Goal: Information Seeking & Learning: Learn about a topic

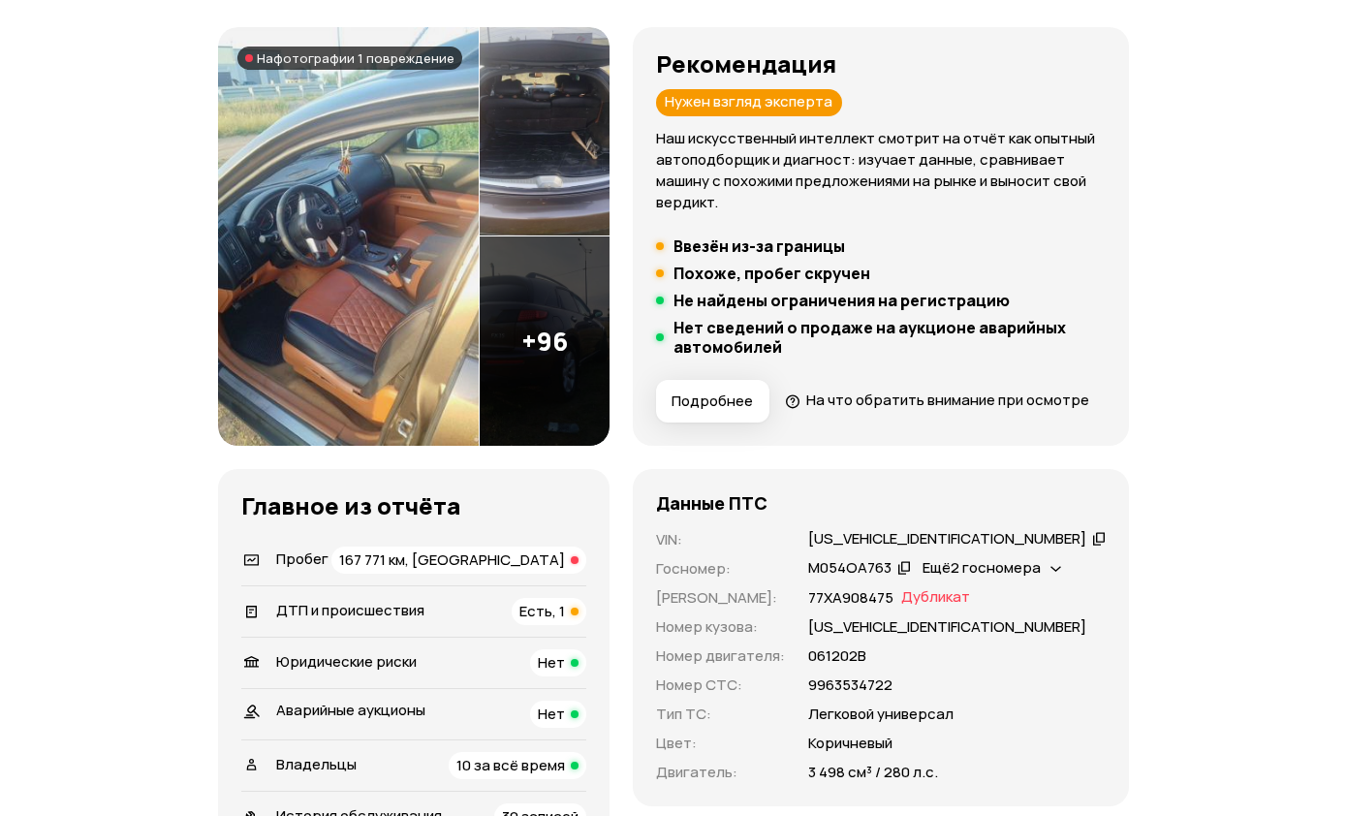
scroll to position [235, 0]
click at [421, 353] on img at bounding box center [348, 235] width 261 height 419
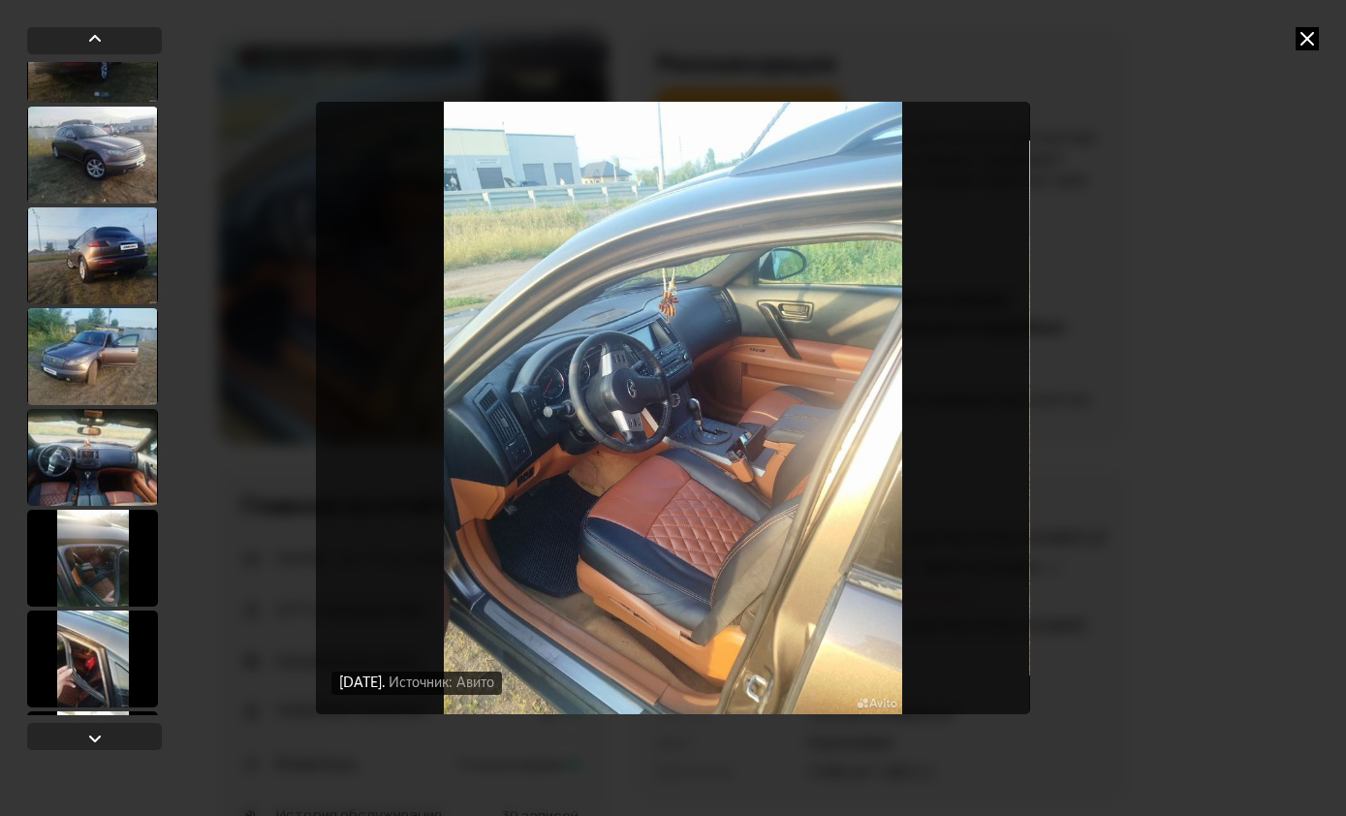
scroll to position [266, 0]
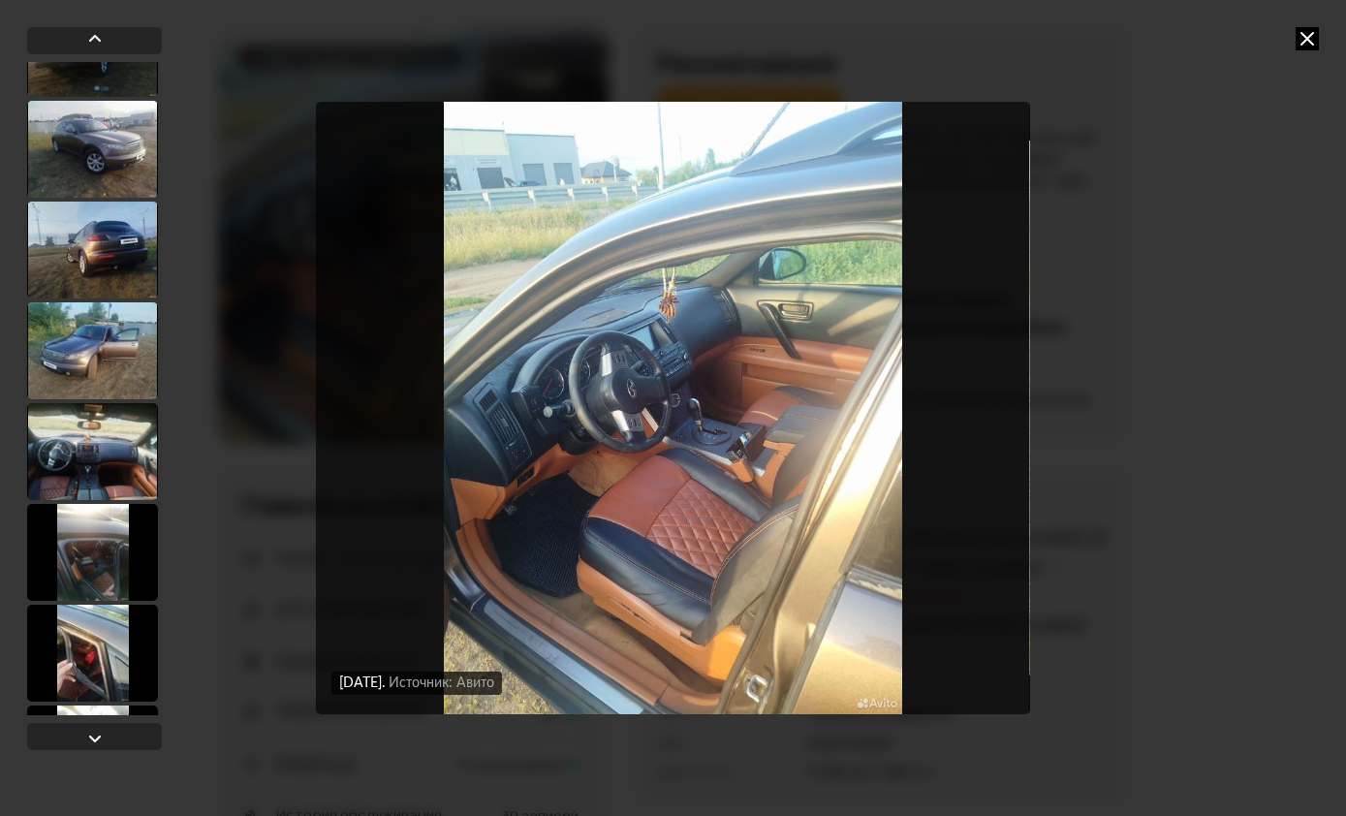
click at [110, 556] on div at bounding box center [92, 552] width 131 height 97
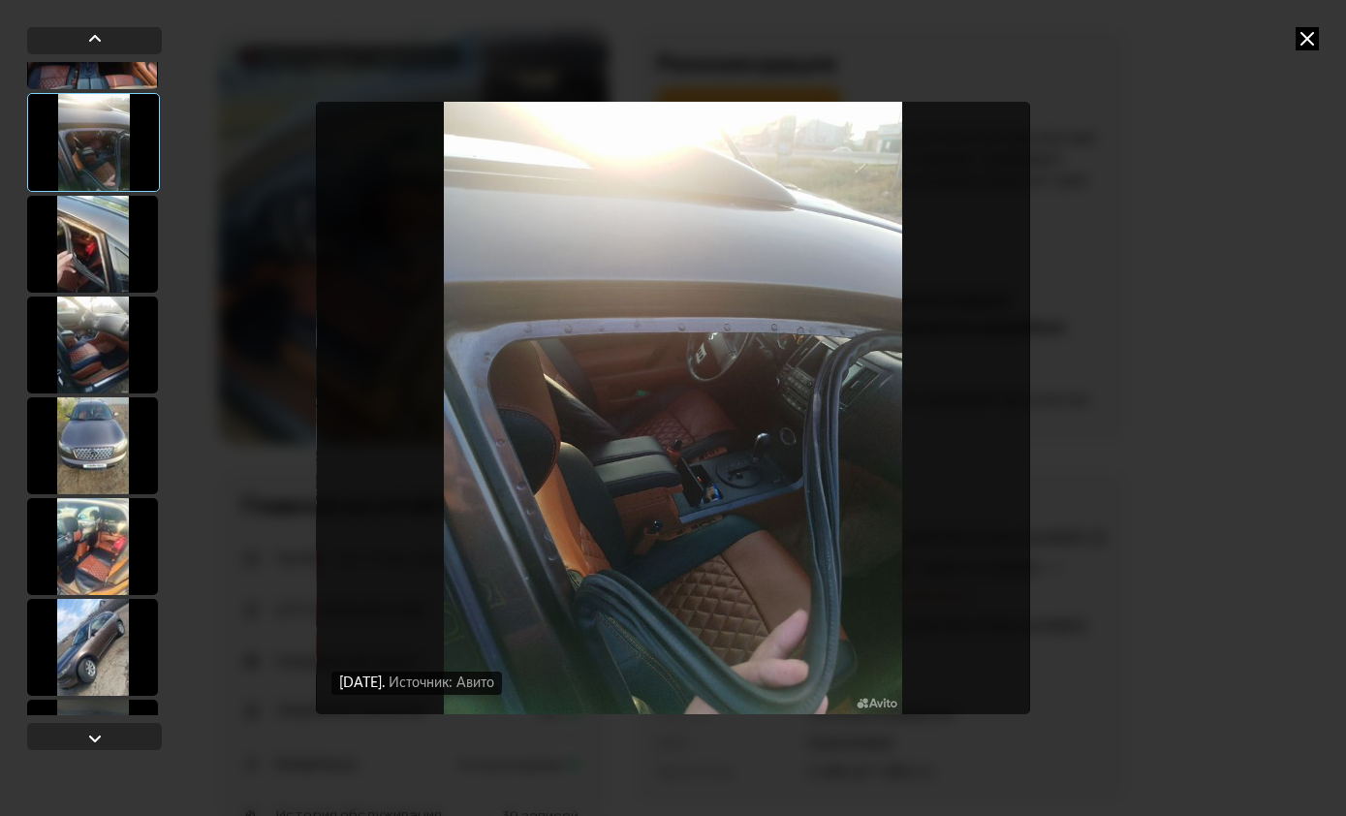
scroll to position [674, 0]
click at [96, 364] on div at bounding box center [92, 346] width 131 height 97
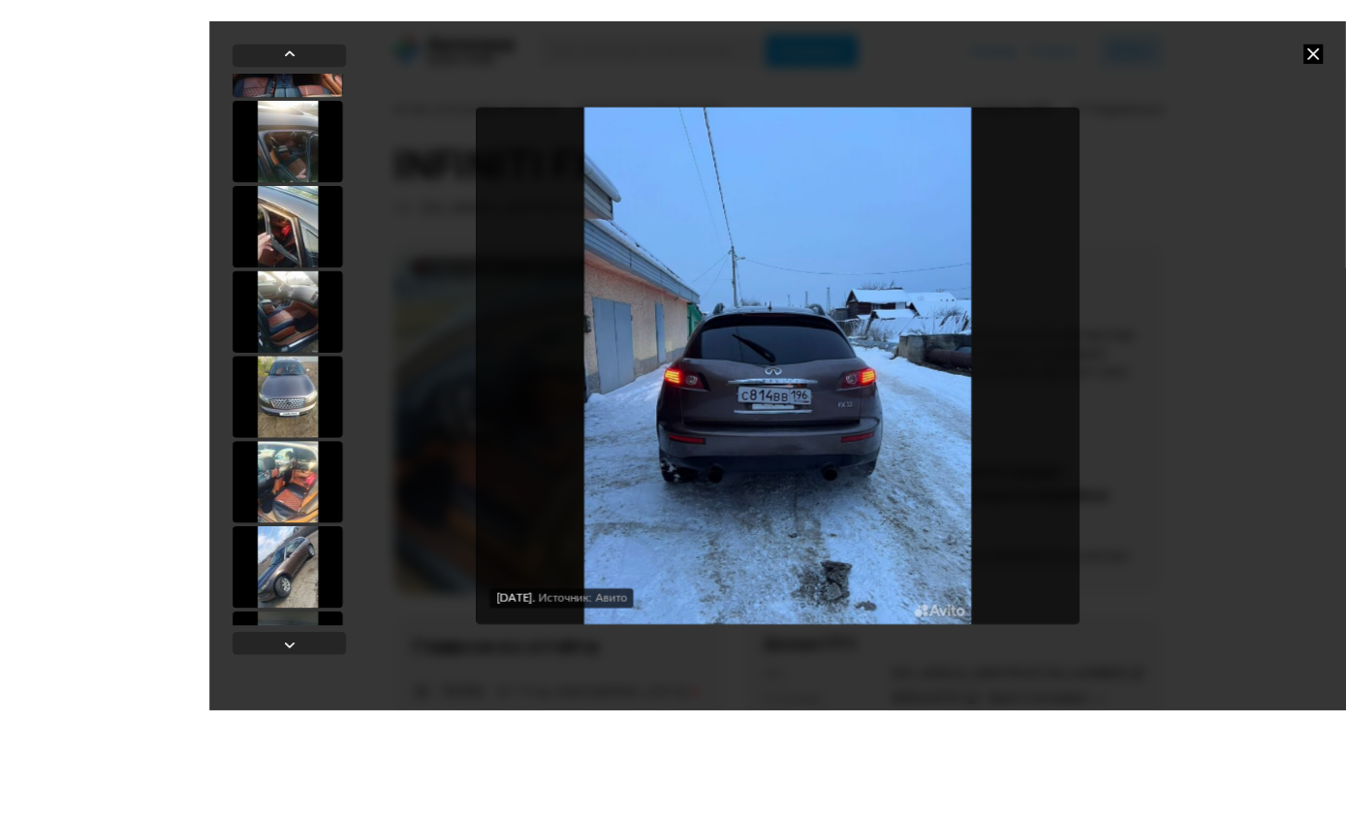
scroll to position [182, 0]
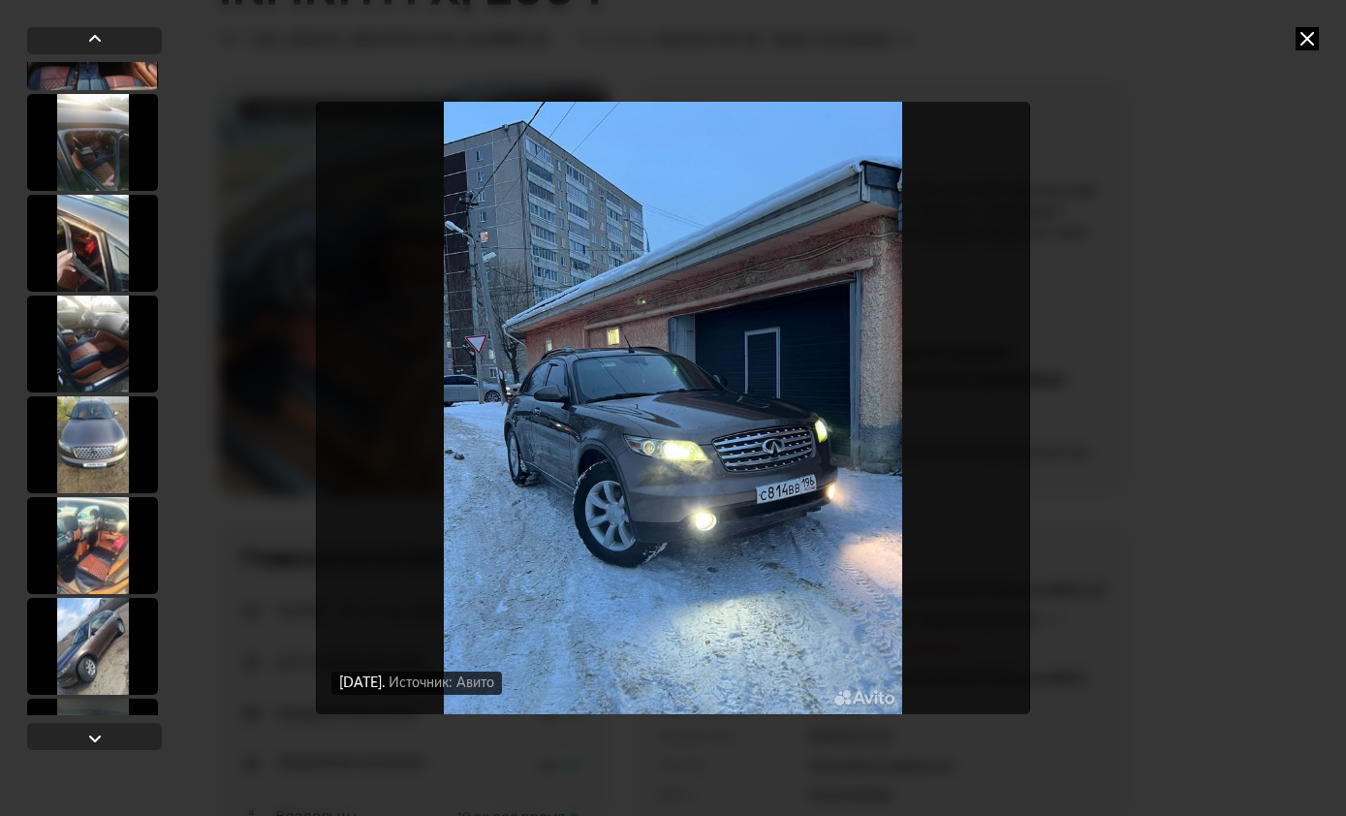
click at [1340, 18] on div "[DATE] Источник: Авито [DATE] Источник: Авито [DATE] Источник: Авито [DATE] Ист…" at bounding box center [673, 408] width 1346 height 816
click at [1317, 40] on icon at bounding box center [1307, 38] width 23 height 23
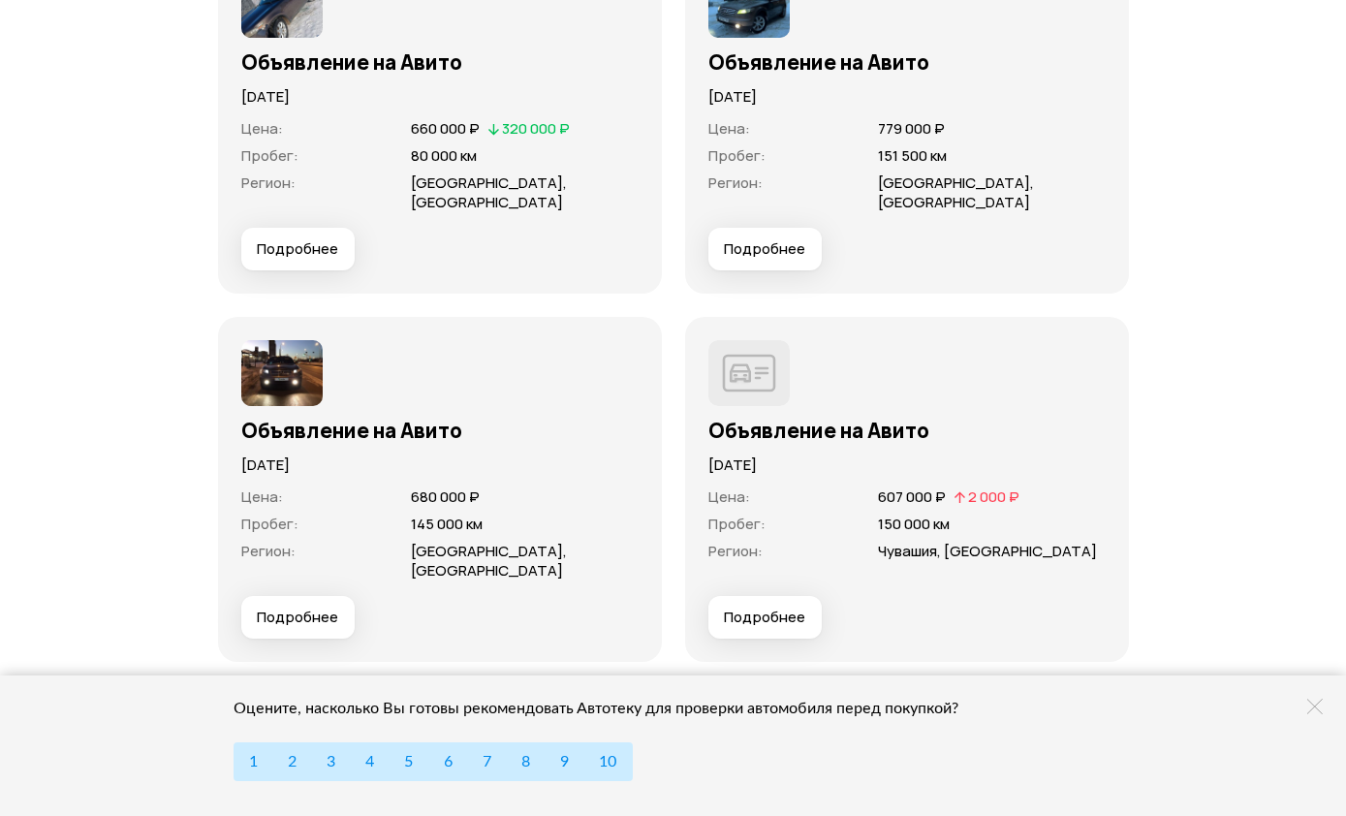
scroll to position [7283, 0]
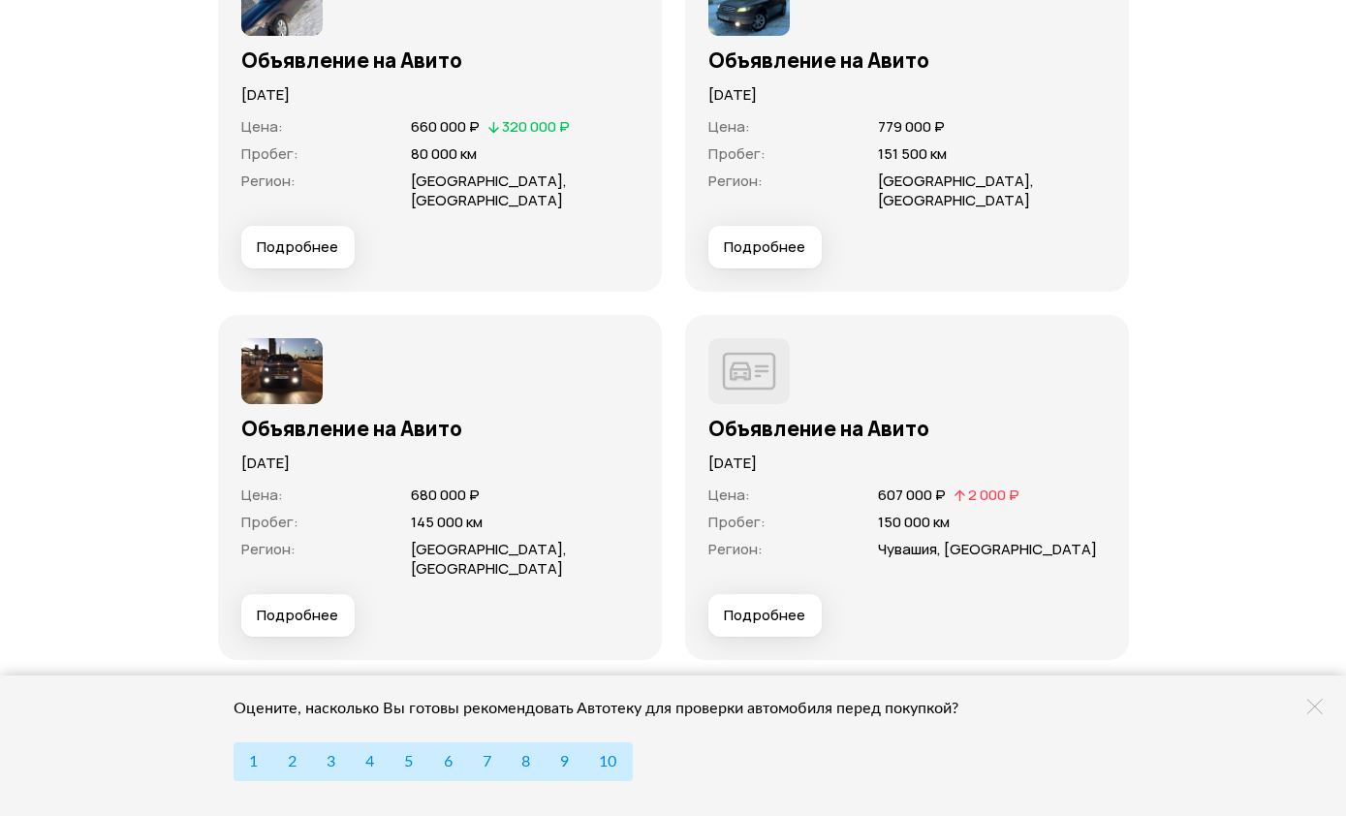
click at [289, 625] on span "Подробнее" at bounding box center [297, 615] width 81 height 19
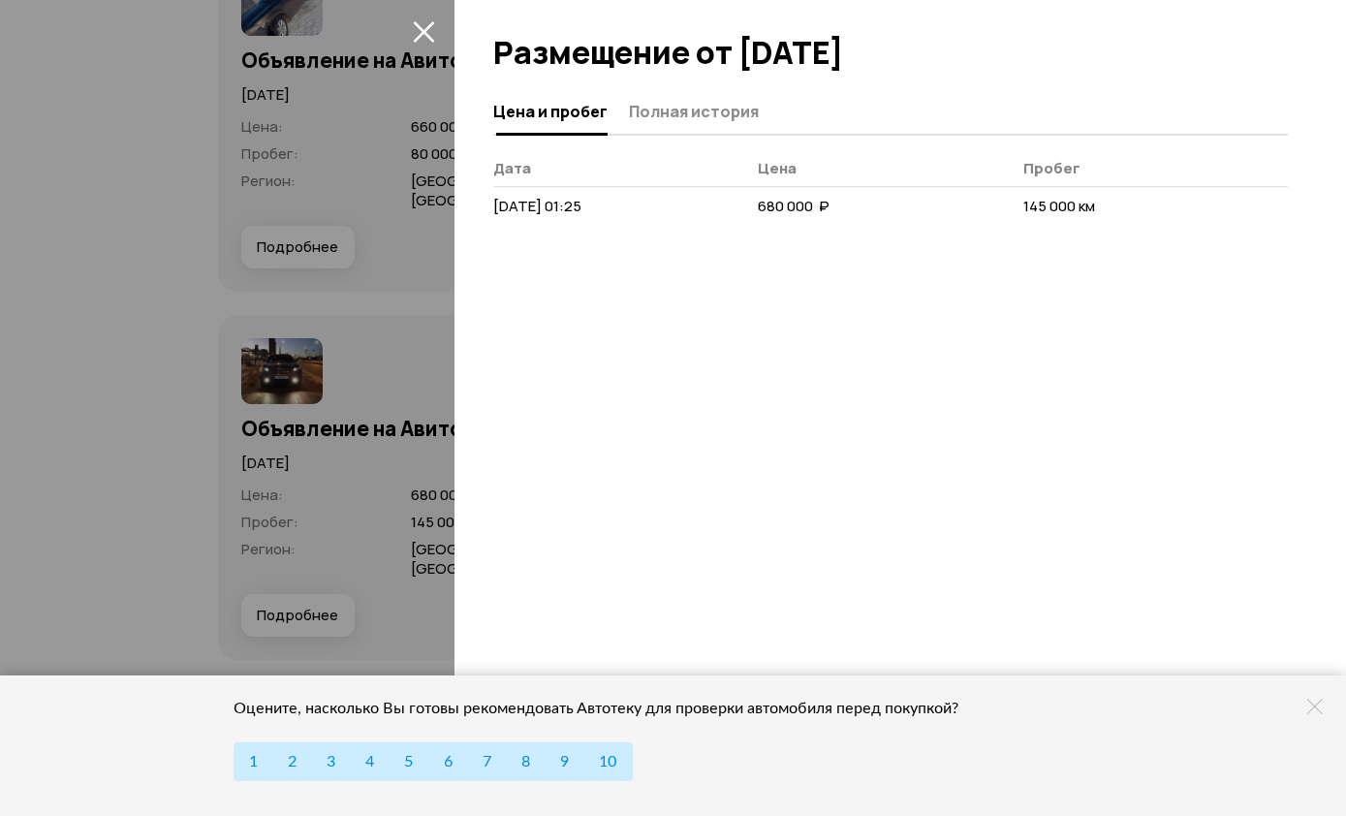
click at [745, 113] on span "Полная история" at bounding box center [694, 111] width 130 height 19
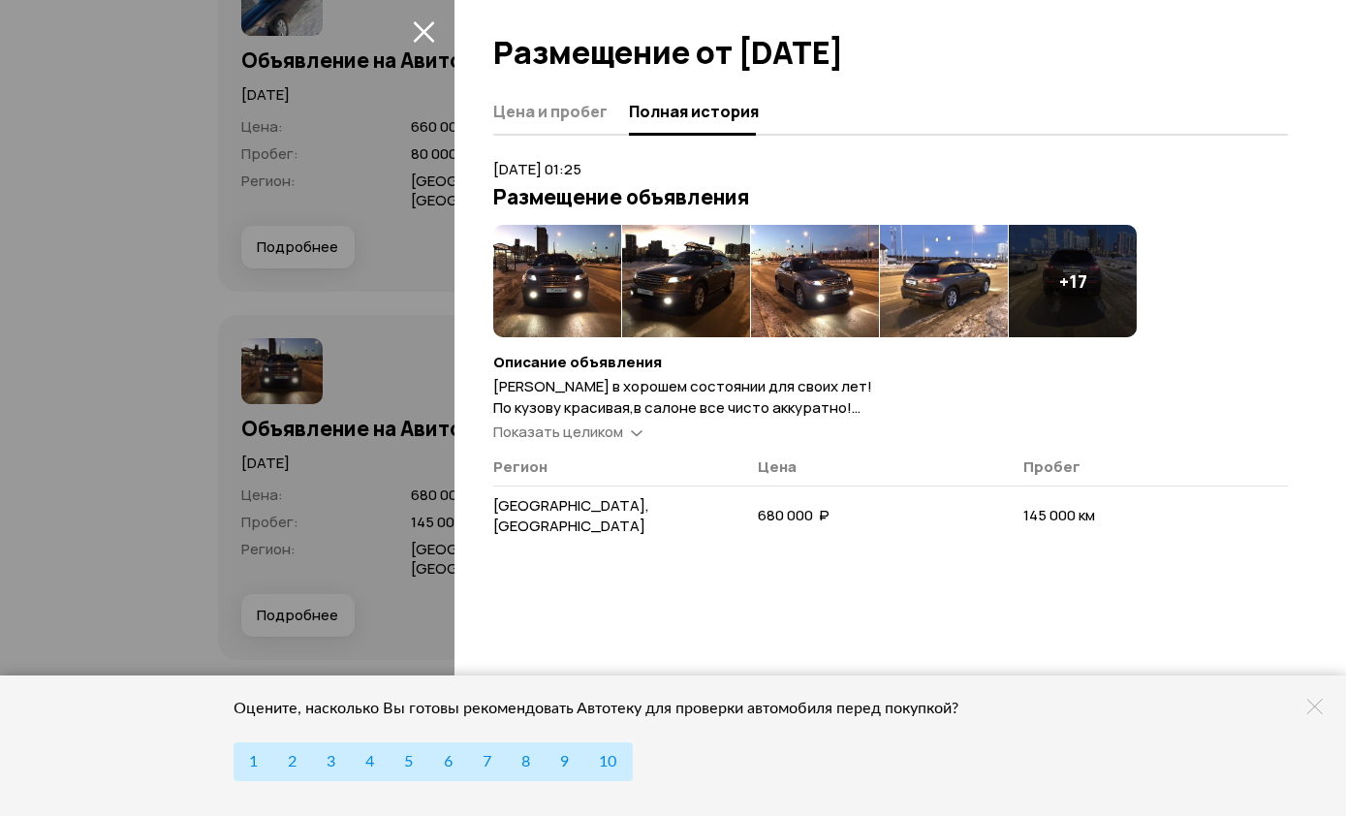
click at [588, 428] on span "Показать целиком" at bounding box center [558, 432] width 130 height 20
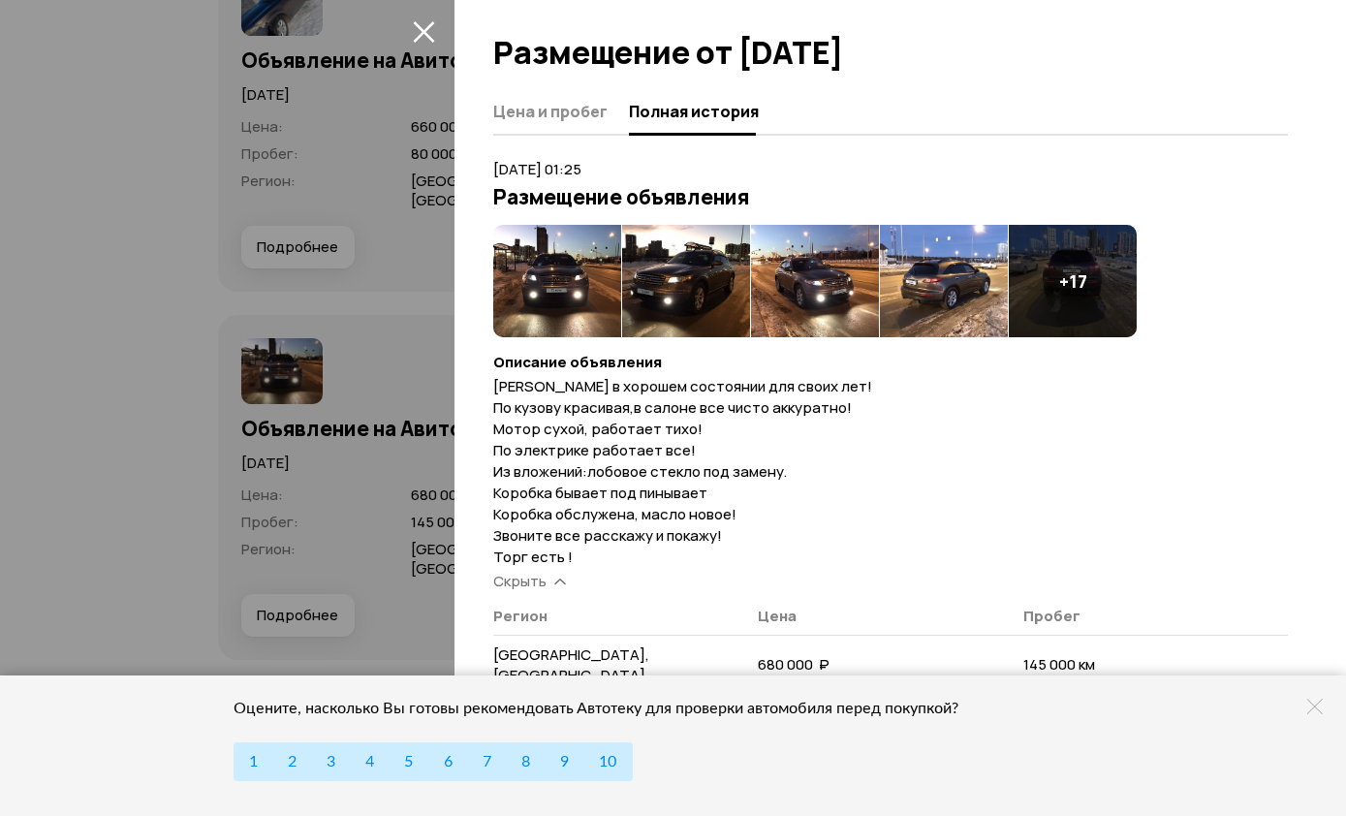
click at [342, 577] on div at bounding box center [673, 408] width 1346 height 816
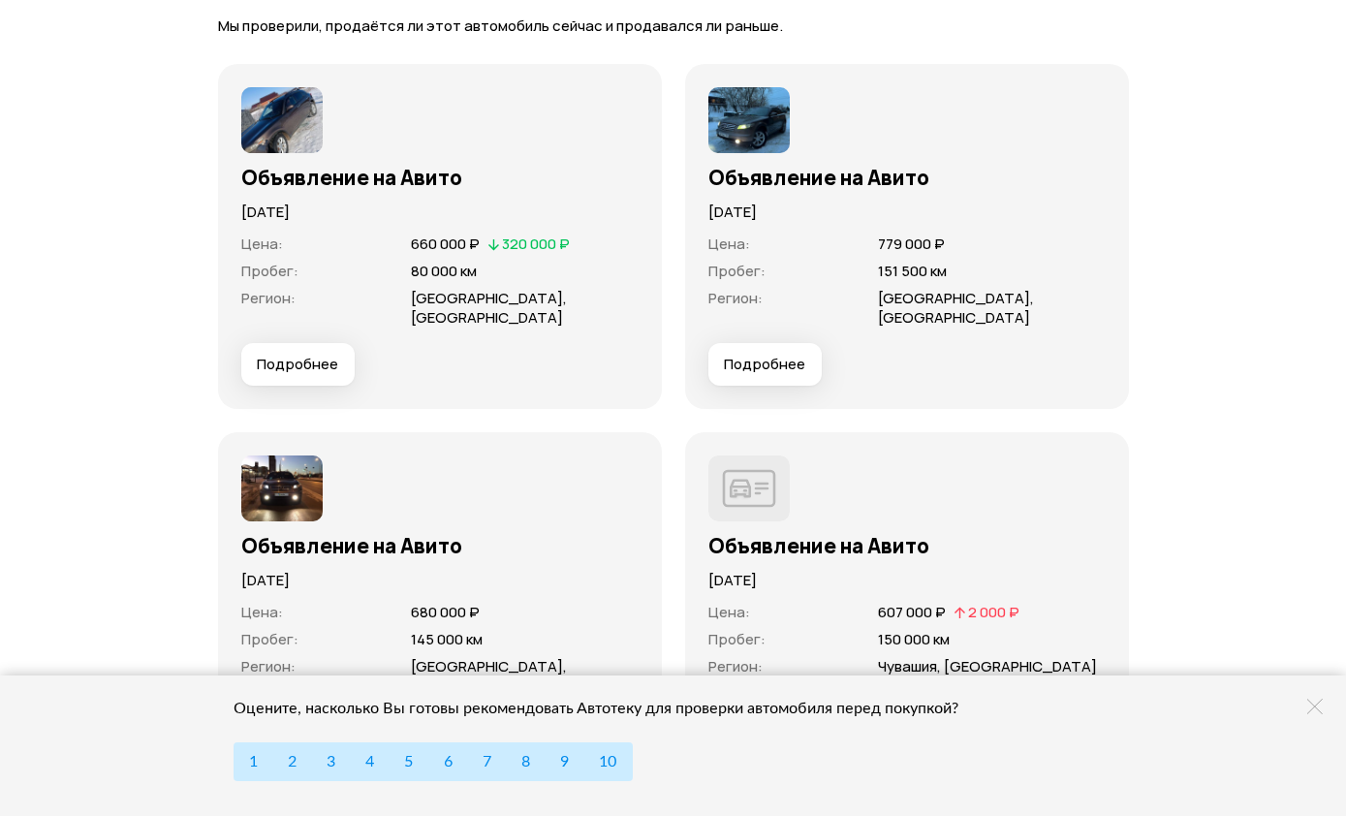
scroll to position [7170, 0]
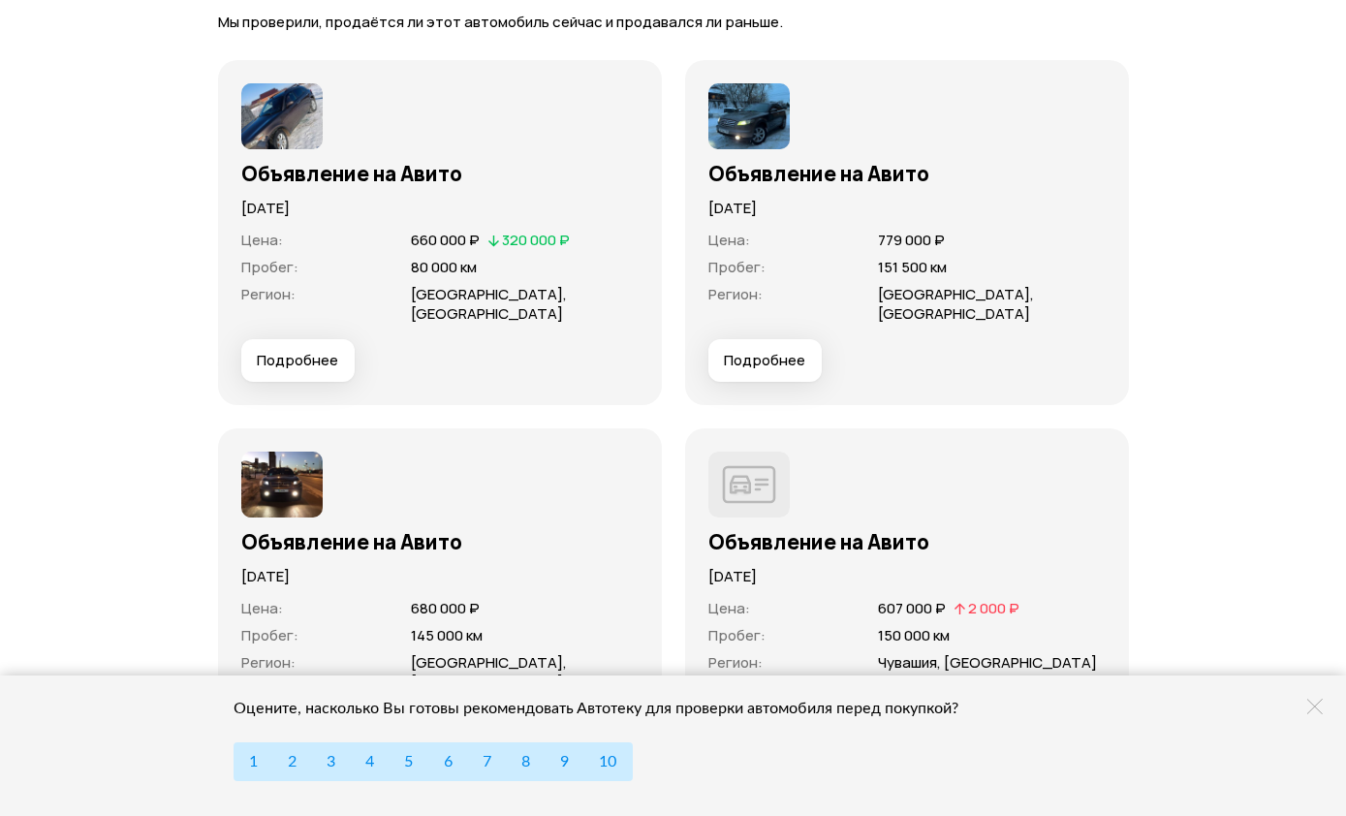
click at [763, 370] on span "Подробнее" at bounding box center [764, 360] width 81 height 19
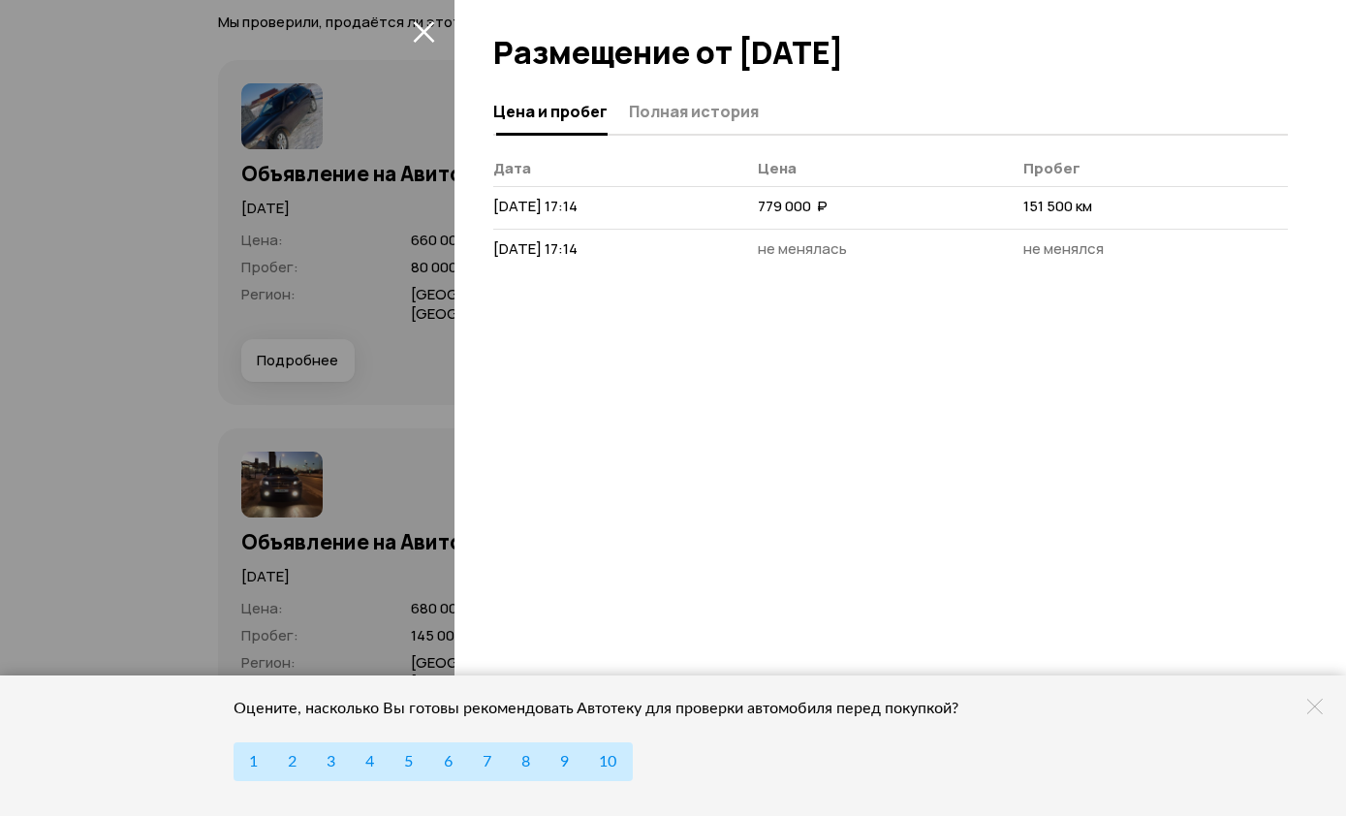
click at [739, 118] on span "Полная история" at bounding box center [694, 111] width 130 height 19
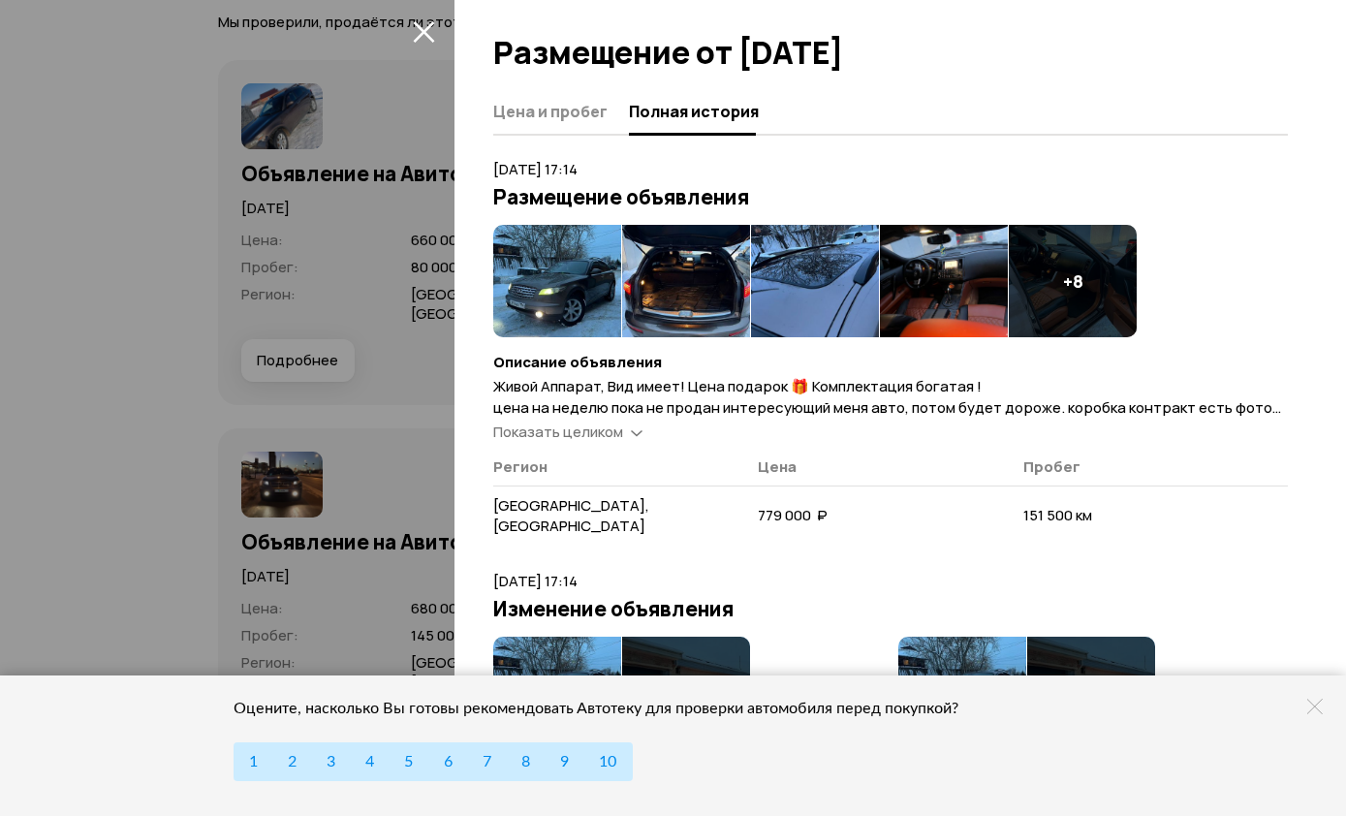
click at [1244, 402] on span "Живой Аппарат, Вид имеет! Цена подарок 🎁 Комплектация богатая ! цена на неделю …" at bounding box center [887, 418] width 788 height 84
click at [589, 432] on span "Показать целиком" at bounding box center [558, 432] width 130 height 20
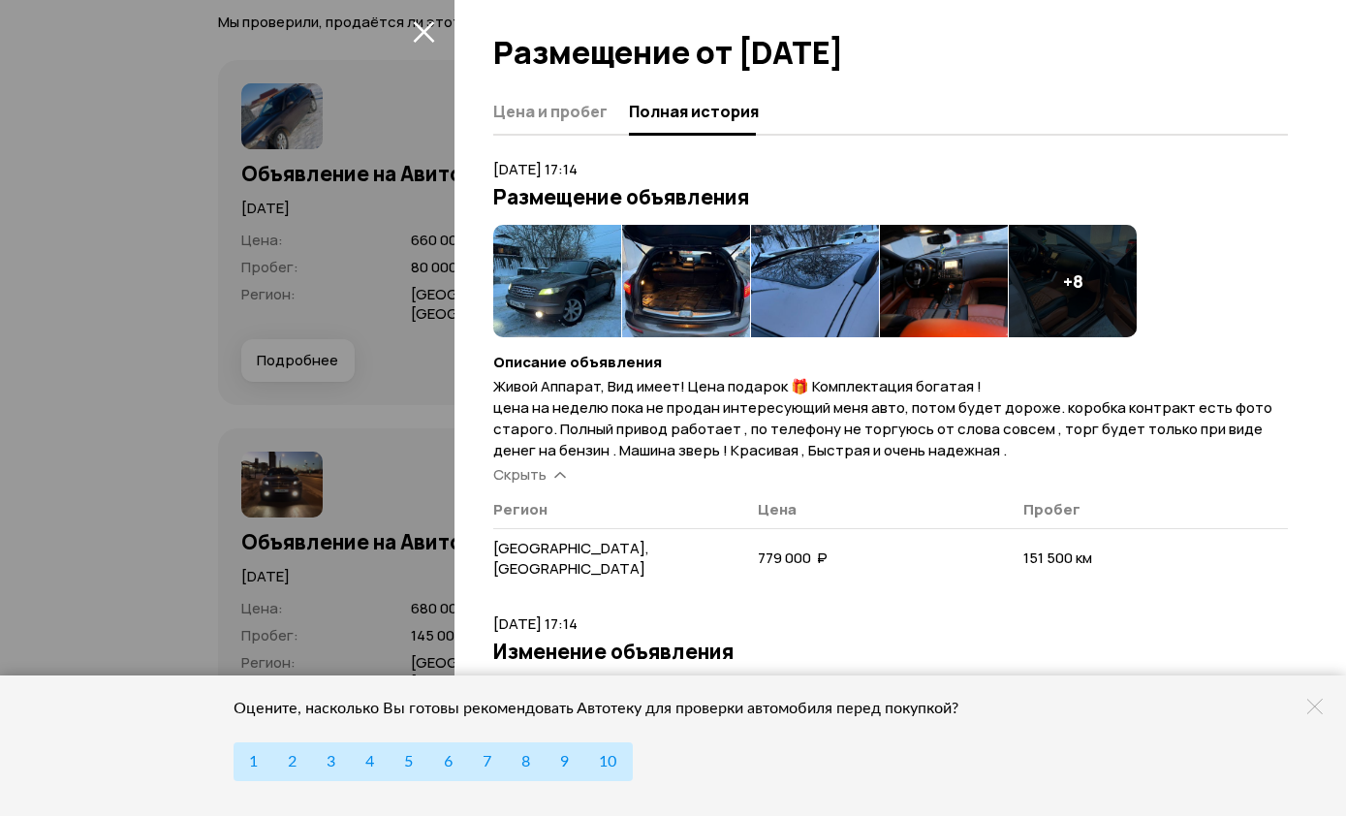
click at [381, 561] on div at bounding box center [673, 408] width 1346 height 816
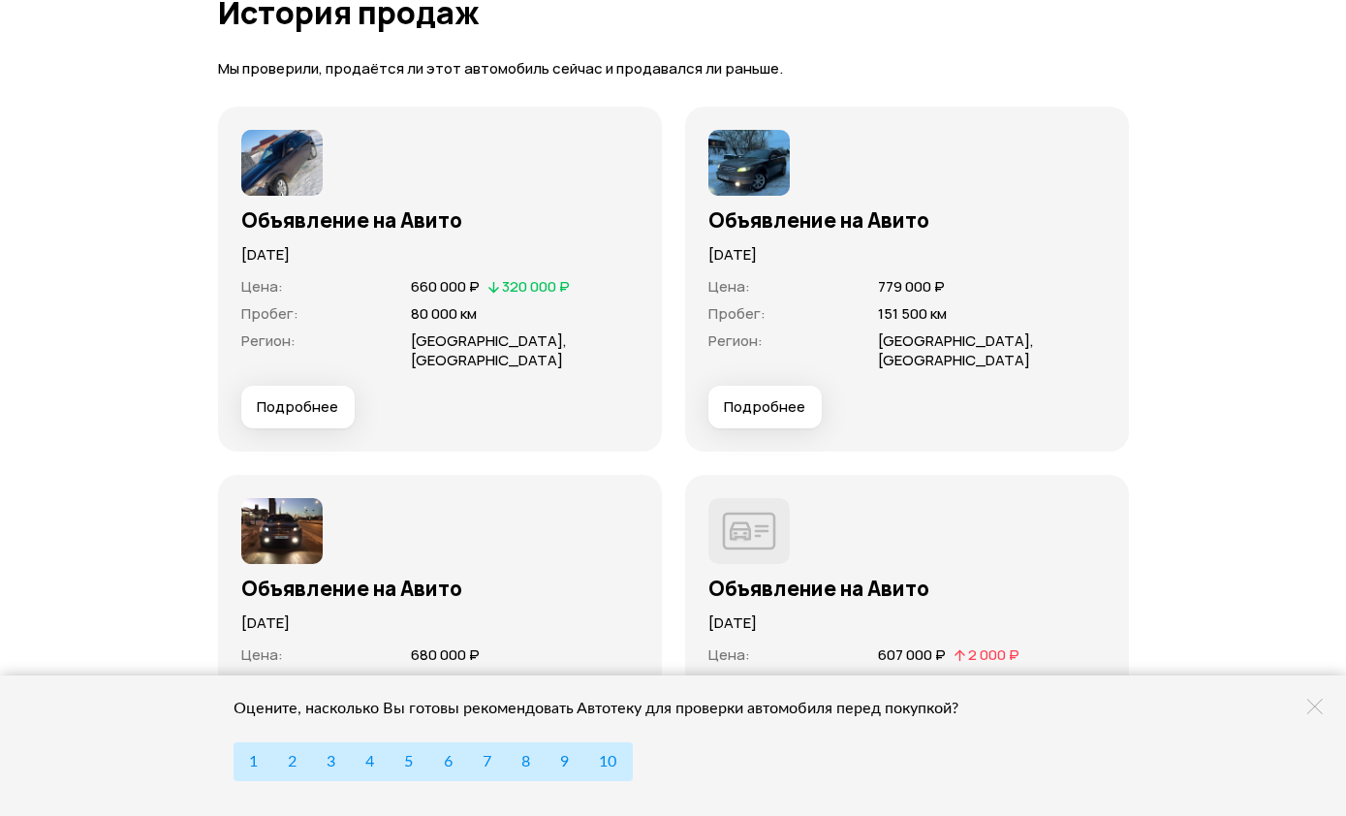
scroll to position [7049, 0]
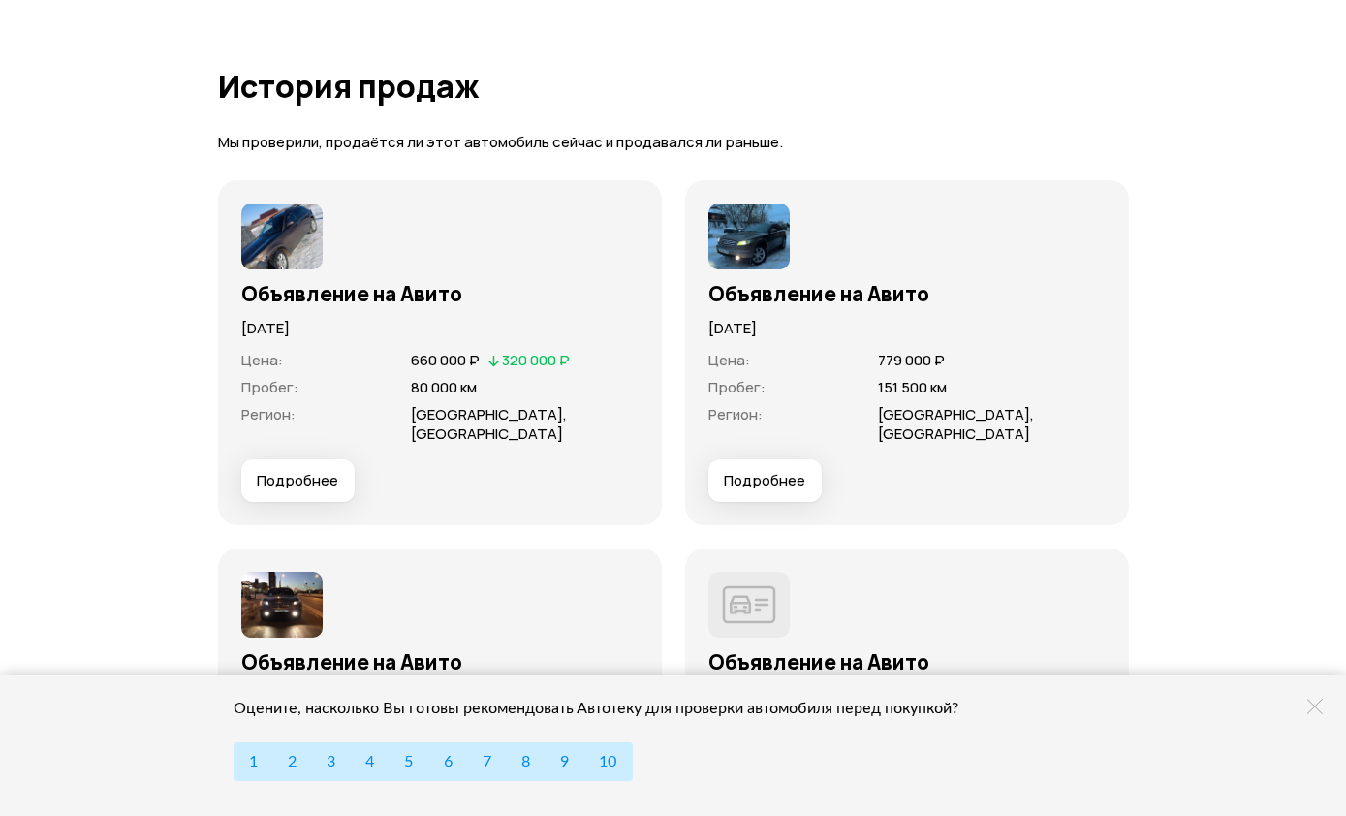
click at [310, 491] on span "Подробнее" at bounding box center [297, 480] width 81 height 19
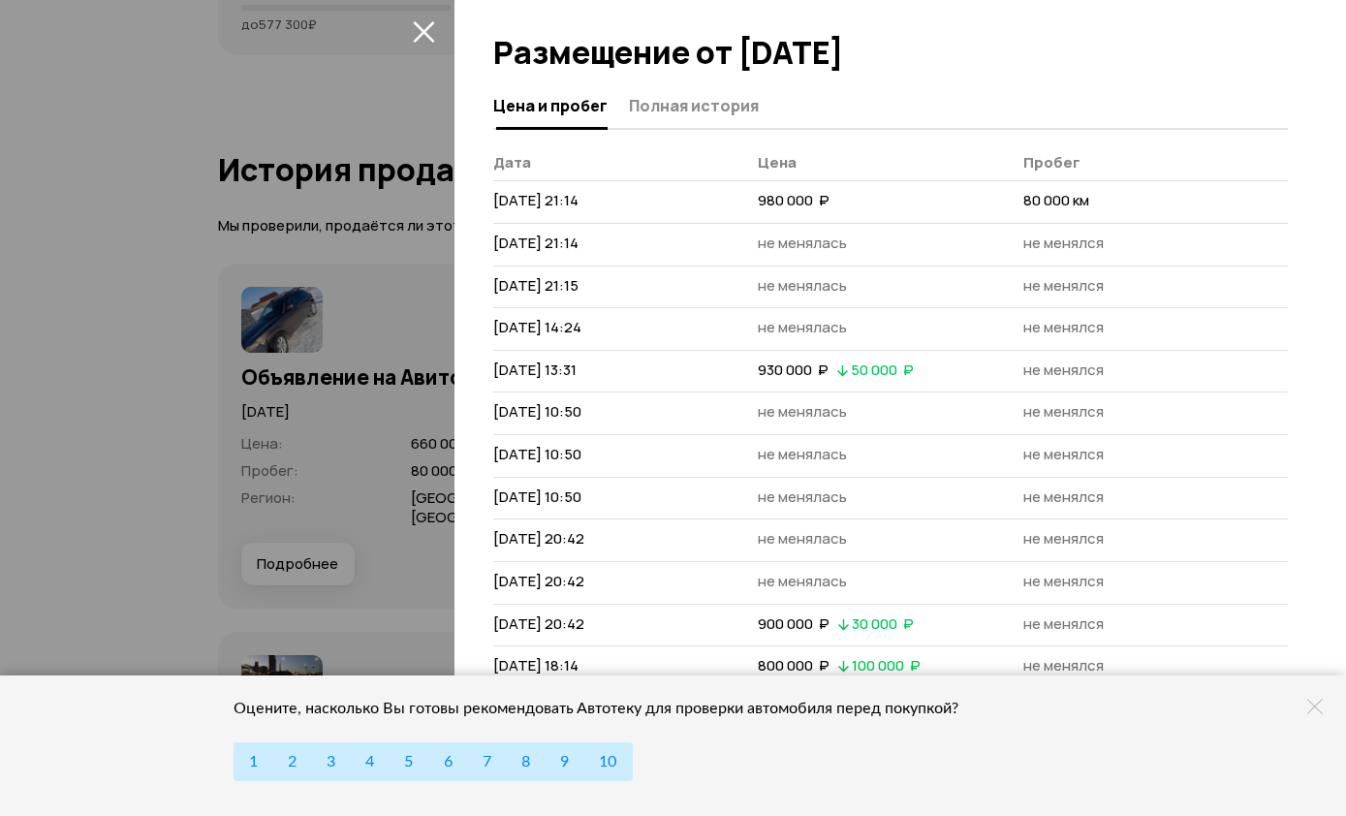
scroll to position [6965, 0]
click at [698, 120] on button "Полная история" at bounding box center [691, 105] width 136 height 38
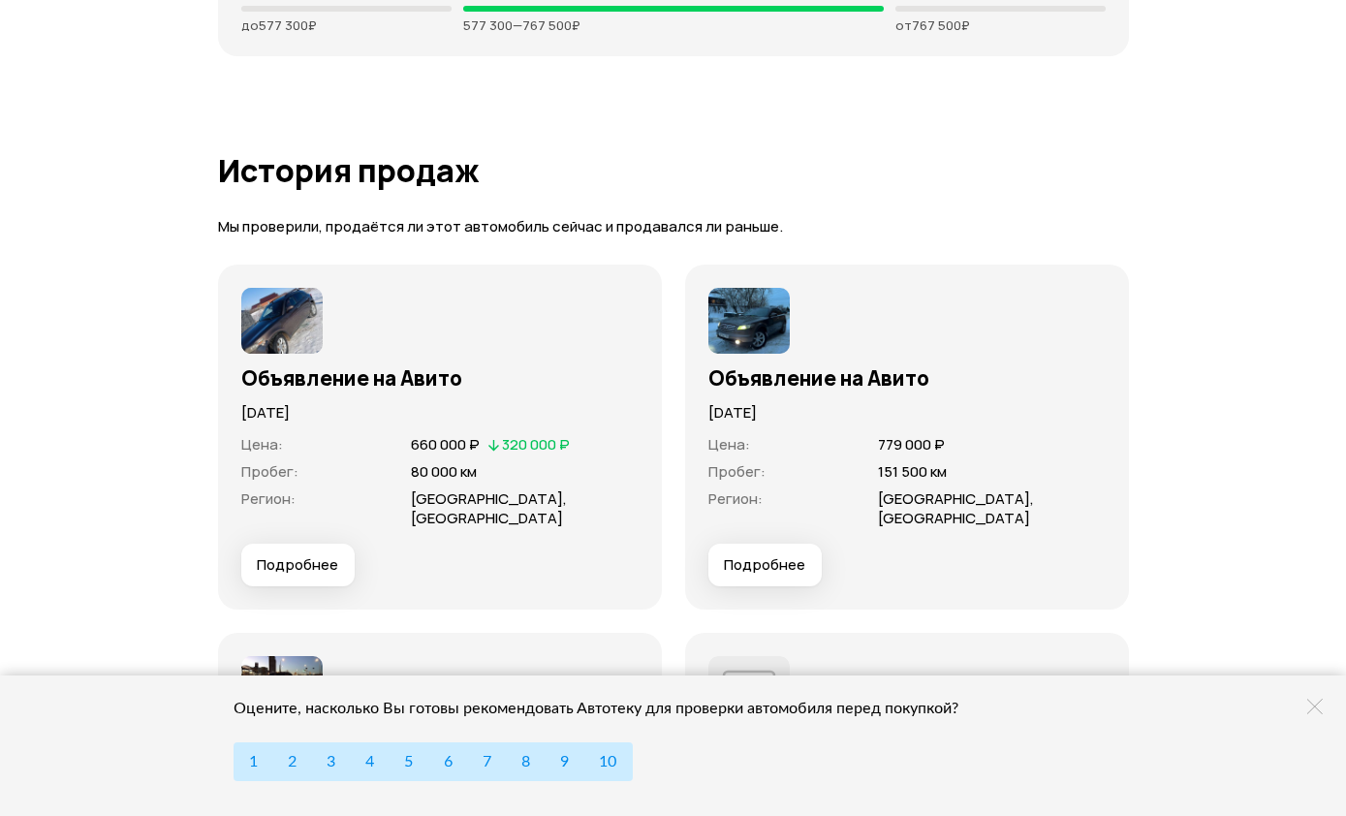
click at [303, 575] on span "Подробнее" at bounding box center [297, 564] width 81 height 19
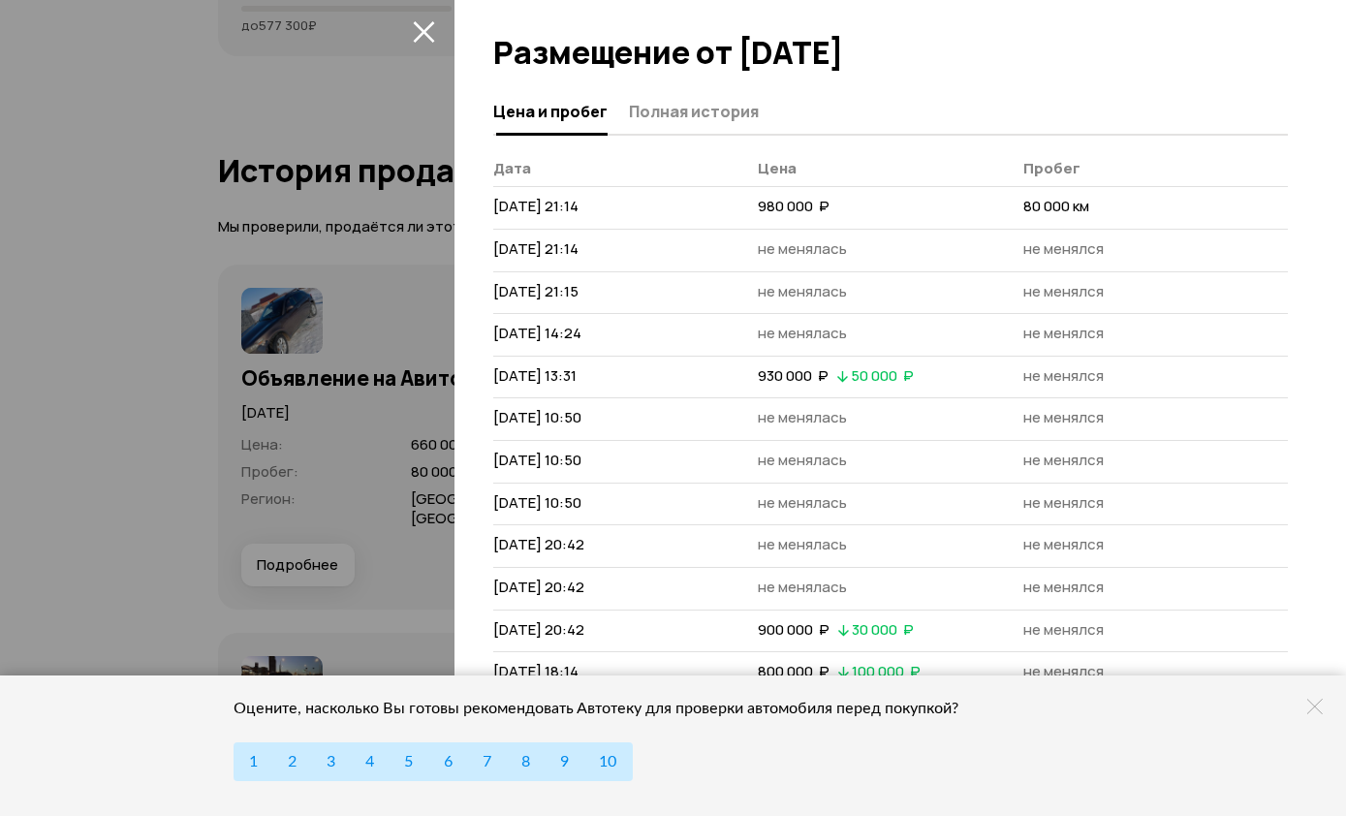
click at [698, 102] on span "Полная история" at bounding box center [694, 111] width 130 height 19
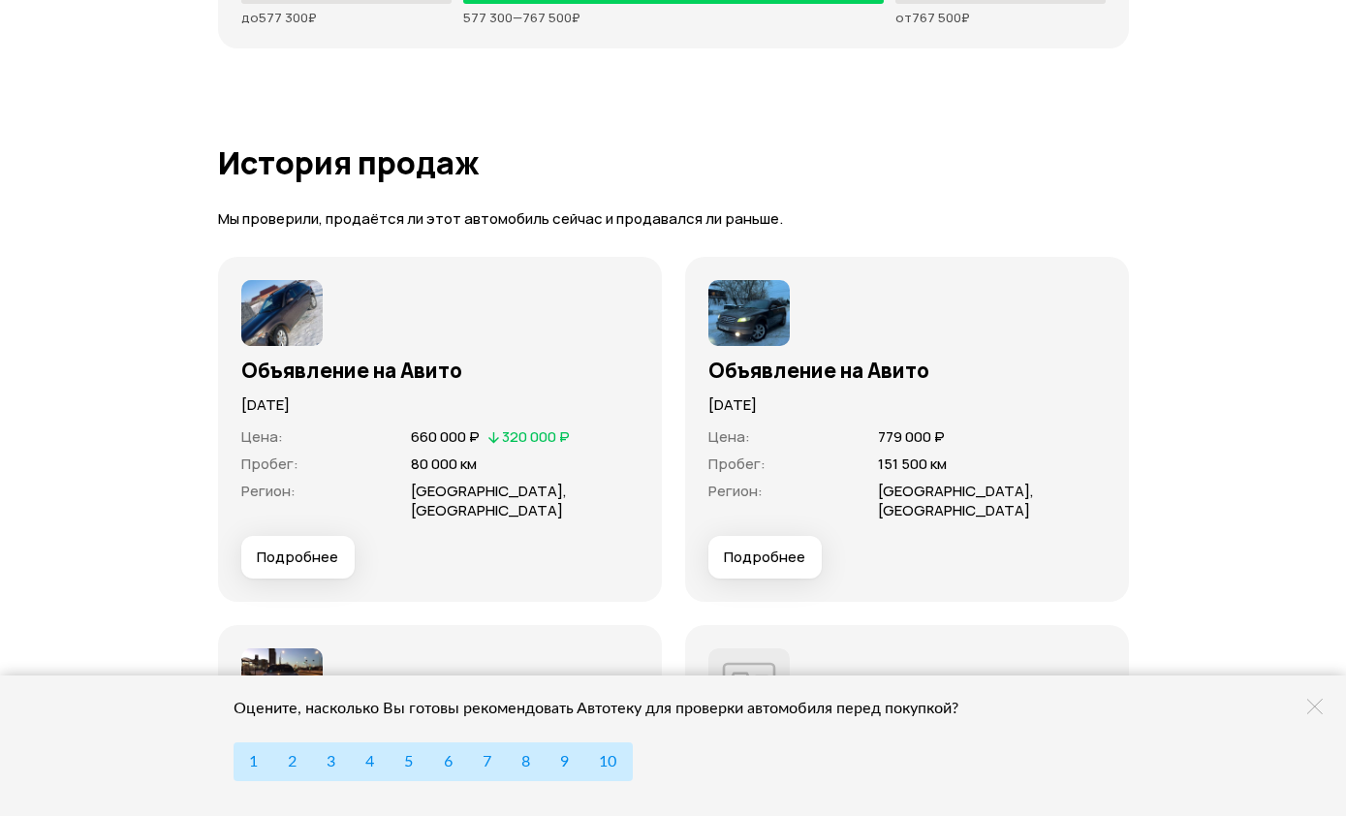
scroll to position [7001, 0]
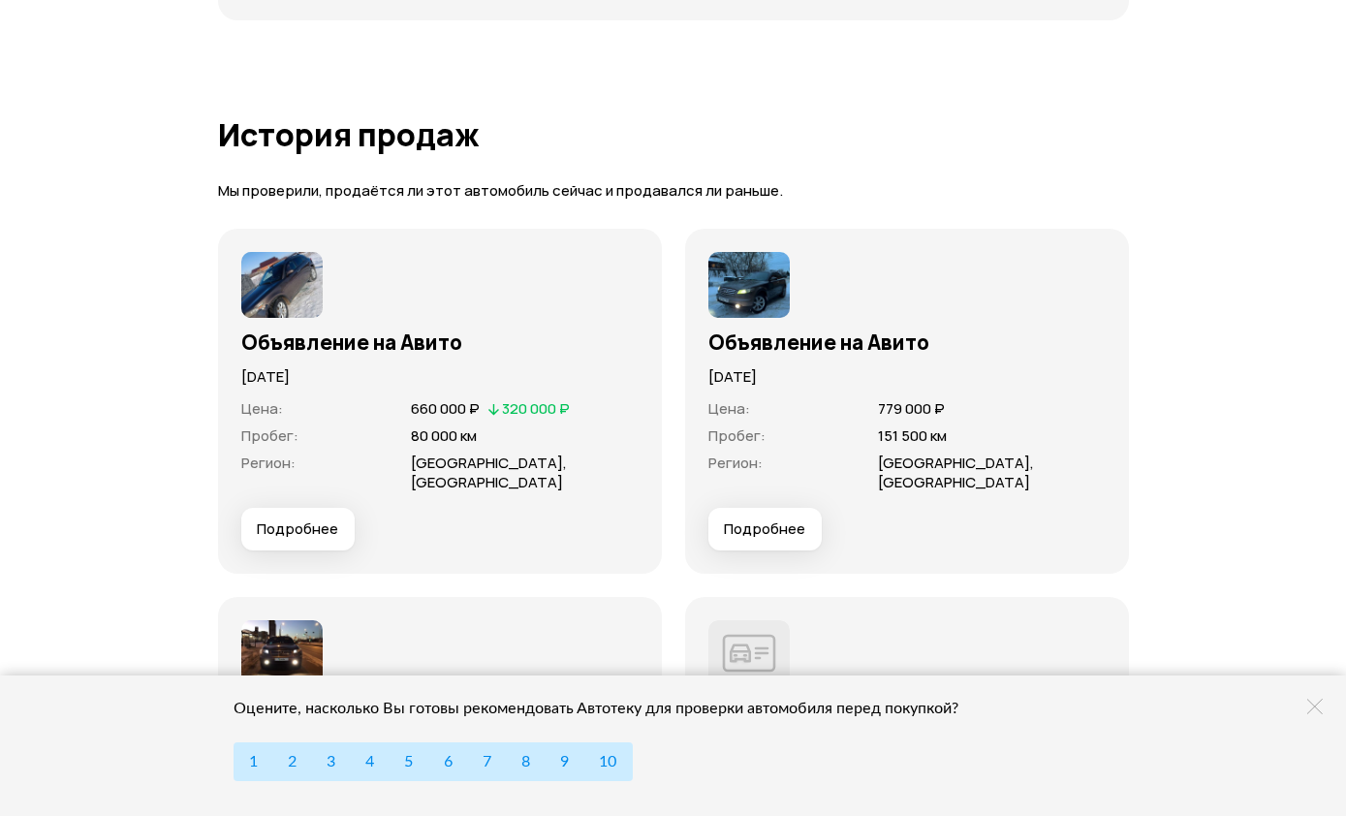
click at [333, 539] on span "Подробнее" at bounding box center [297, 529] width 81 height 19
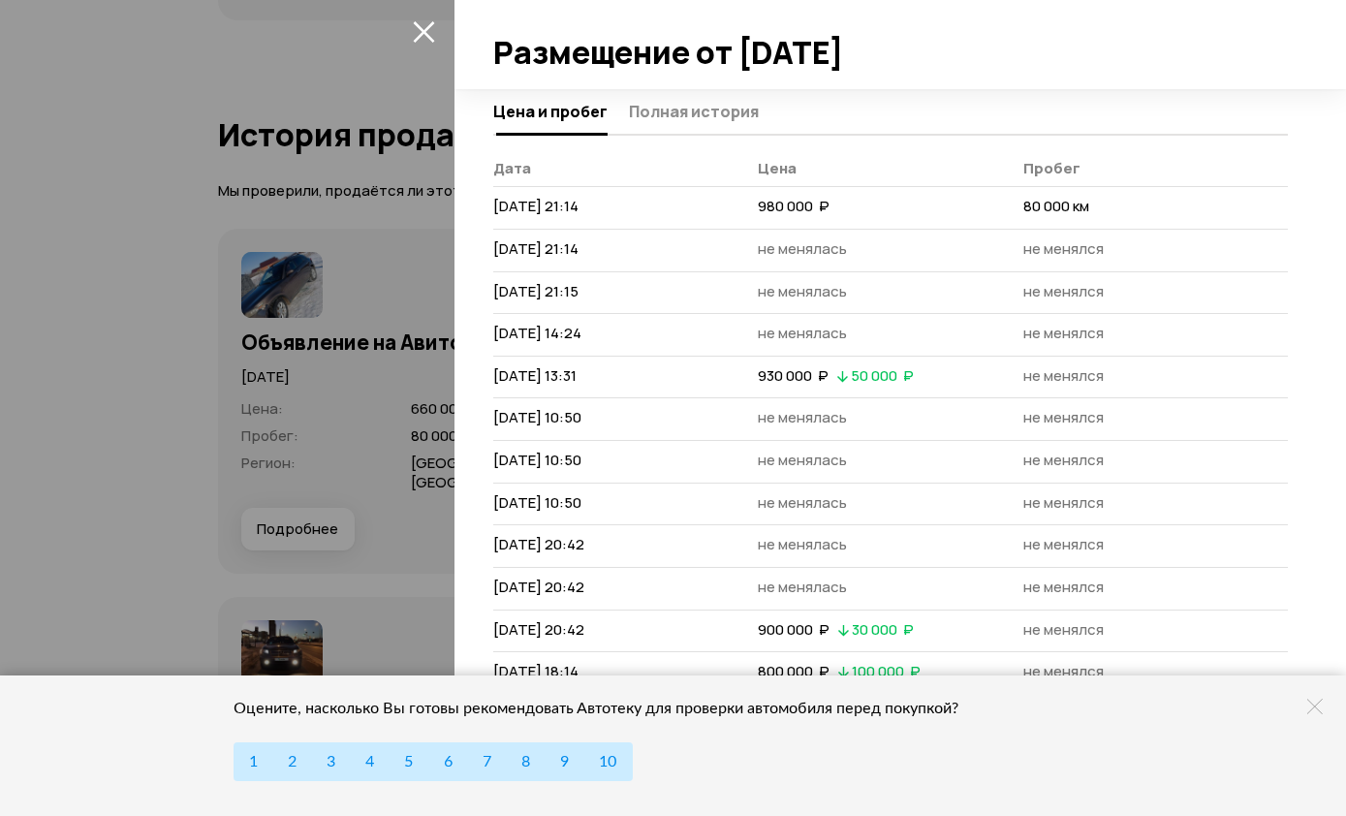
click at [720, 114] on span "Полная история" at bounding box center [694, 111] width 130 height 19
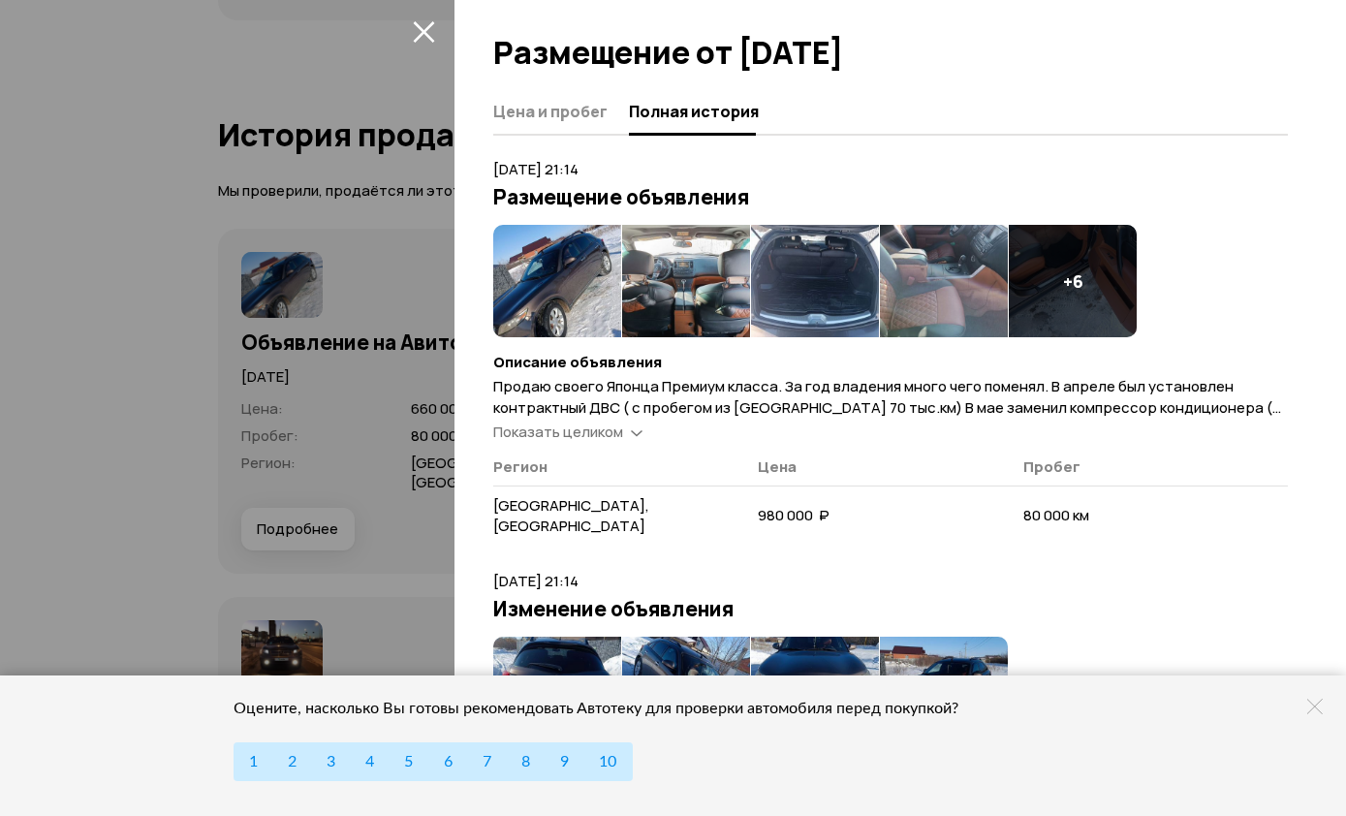
scroll to position [0, 0]
click at [588, 434] on span "Показать целиком" at bounding box center [558, 432] width 130 height 20
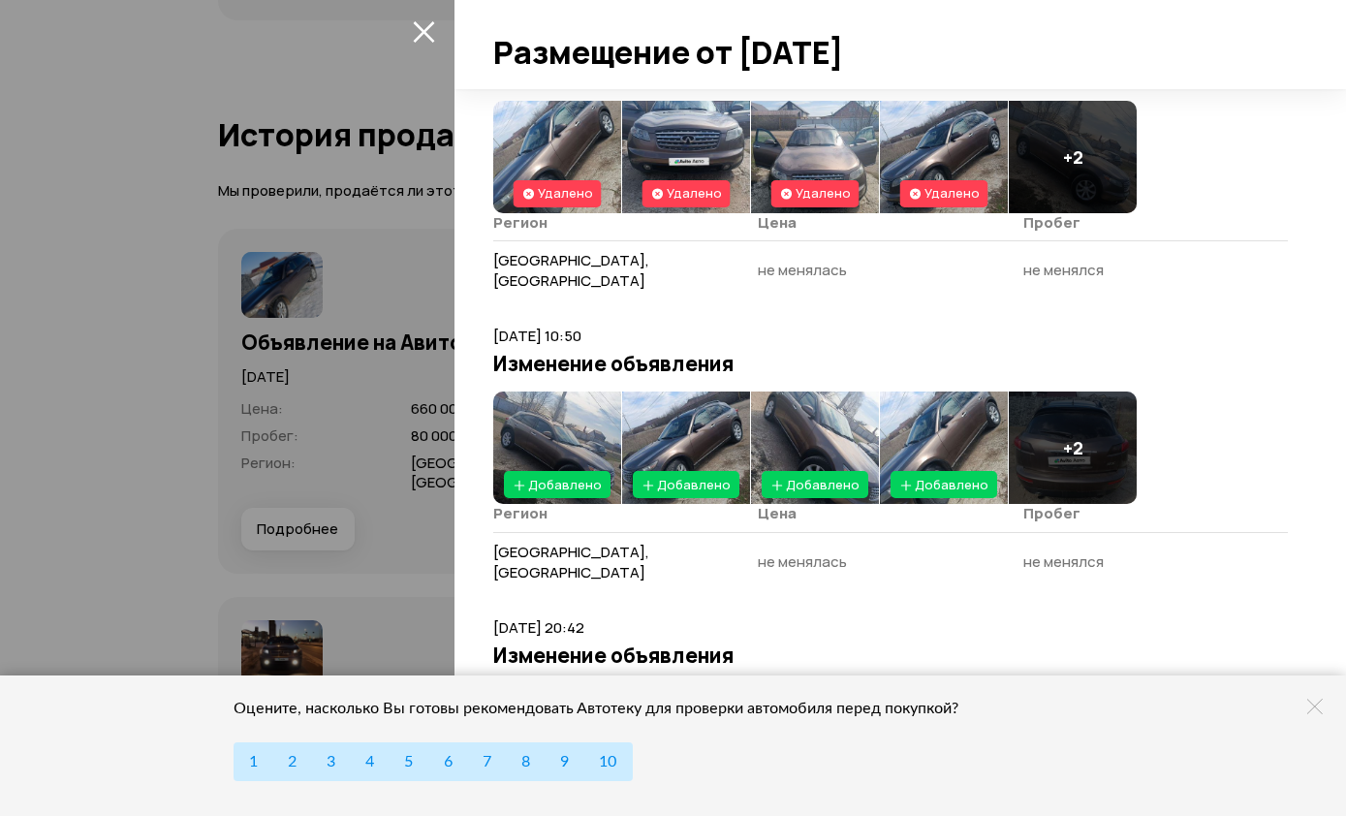
scroll to position [2118, 0]
click at [584, 391] on img at bounding box center [557, 447] width 128 height 112
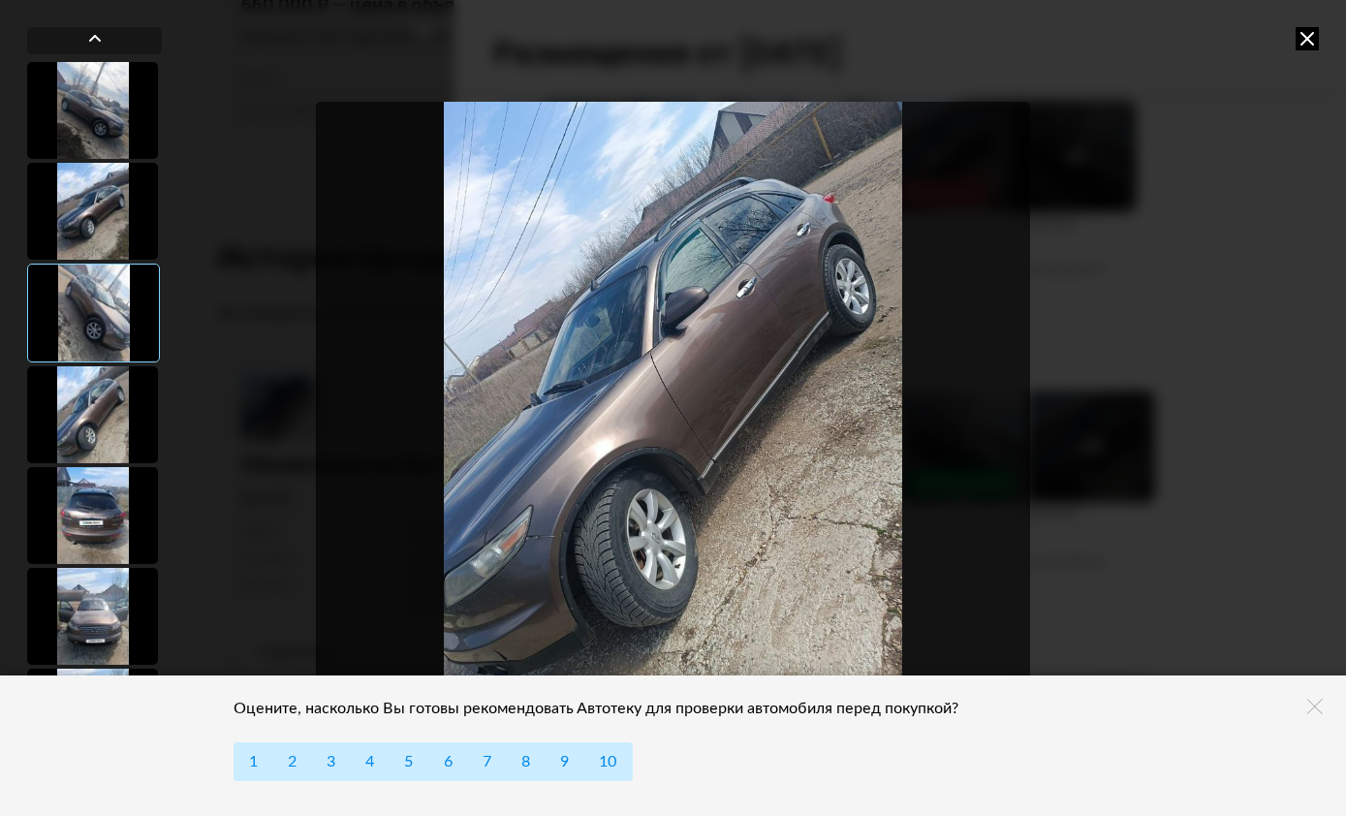
scroll to position [6878, 0]
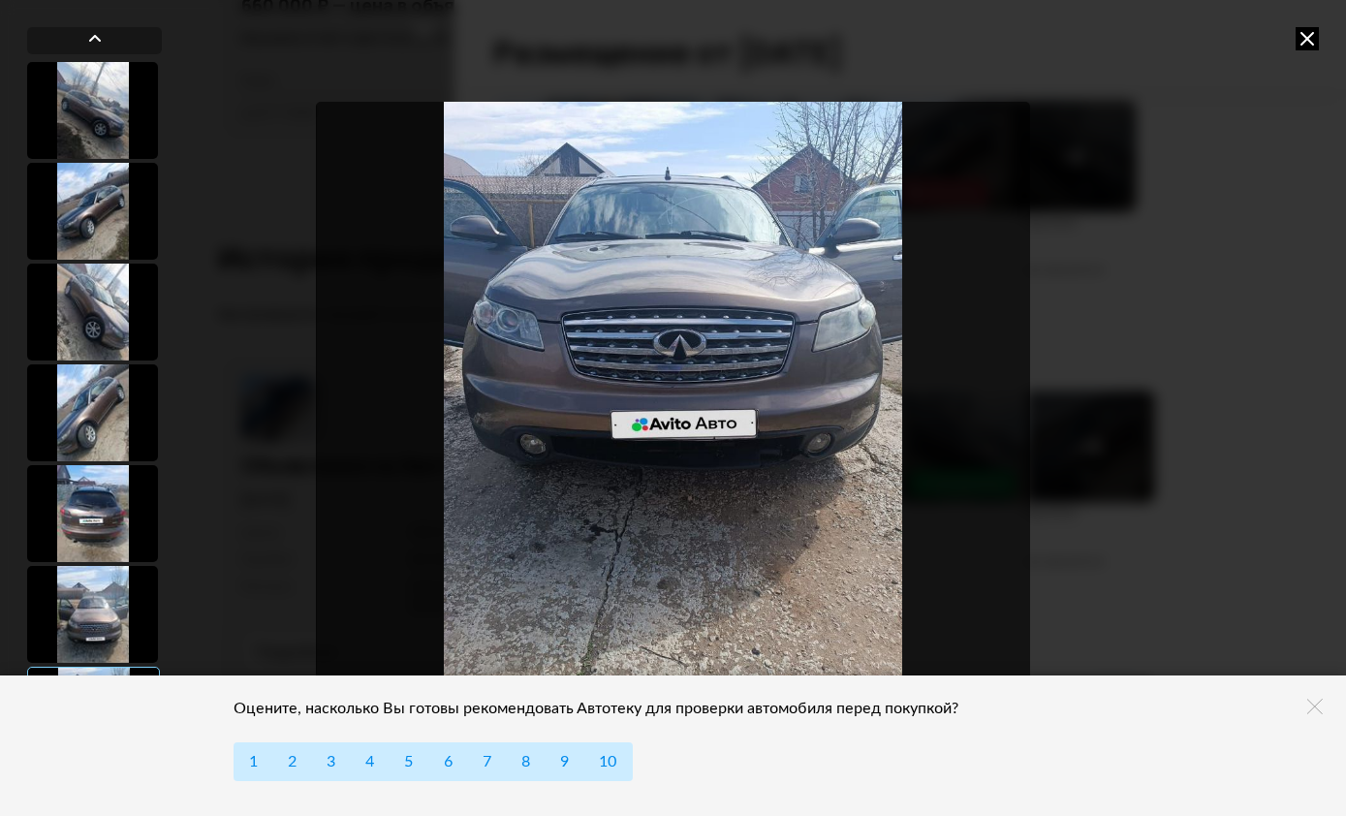
click at [1306, 45] on icon at bounding box center [1307, 38] width 23 height 23
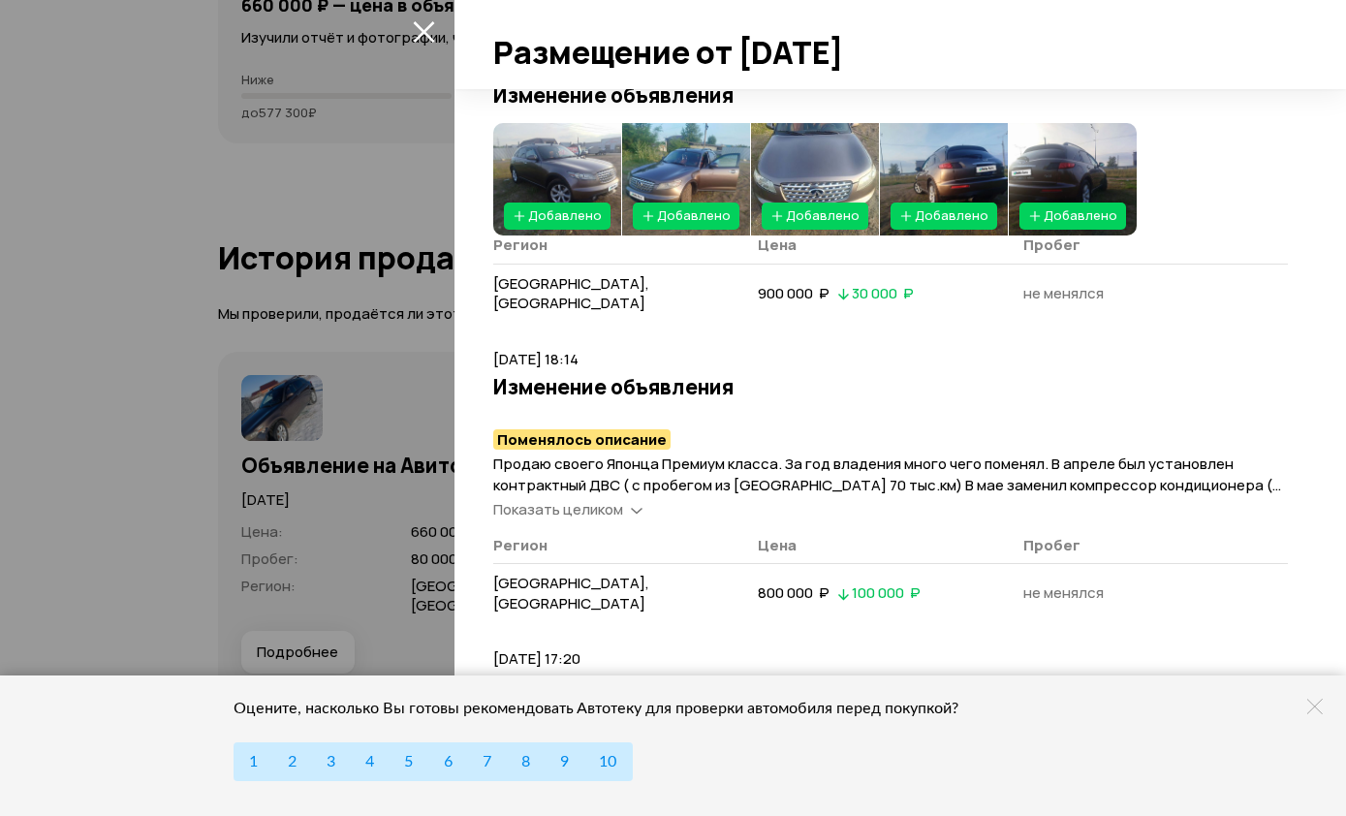
scroll to position [3235, 0]
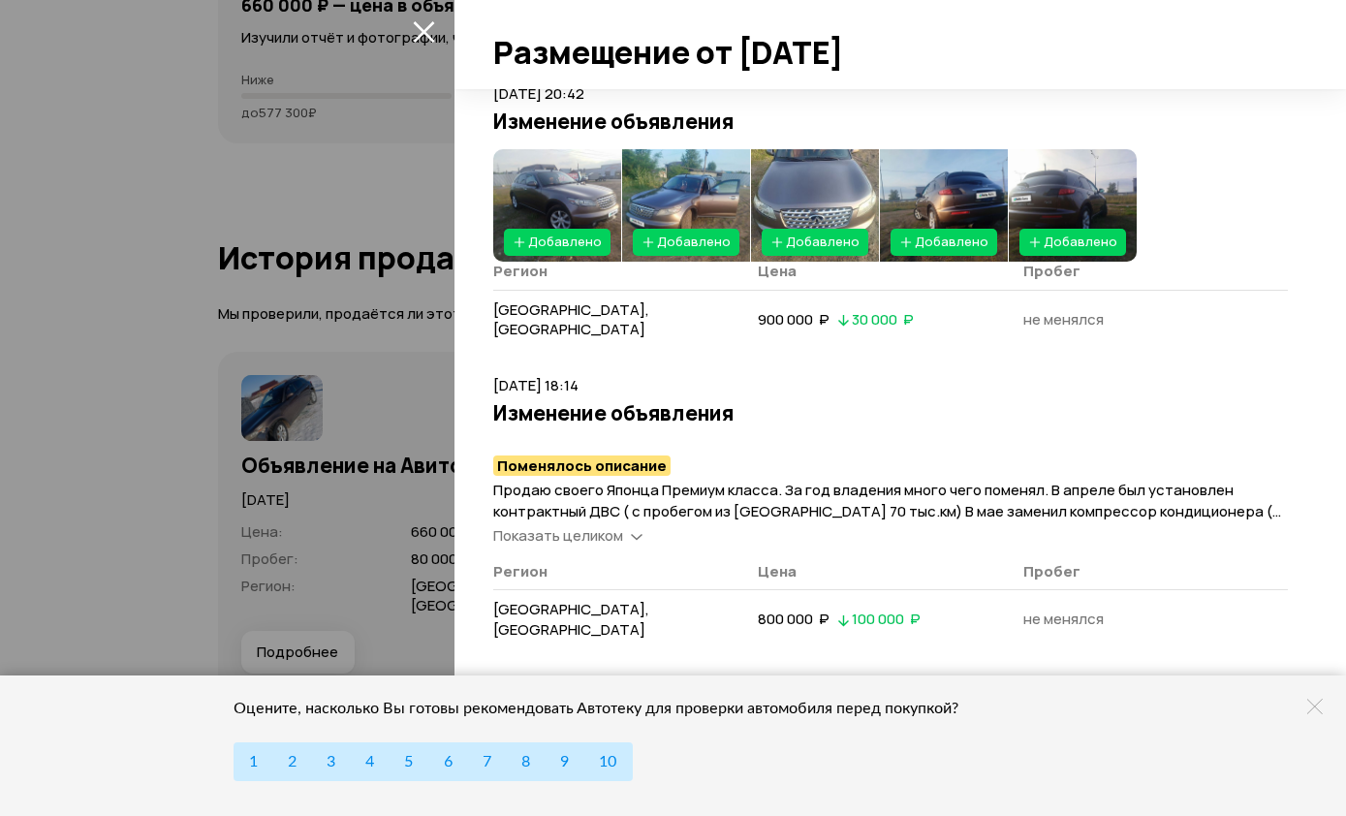
click at [622, 525] on span "Показать целиком" at bounding box center [558, 535] width 130 height 20
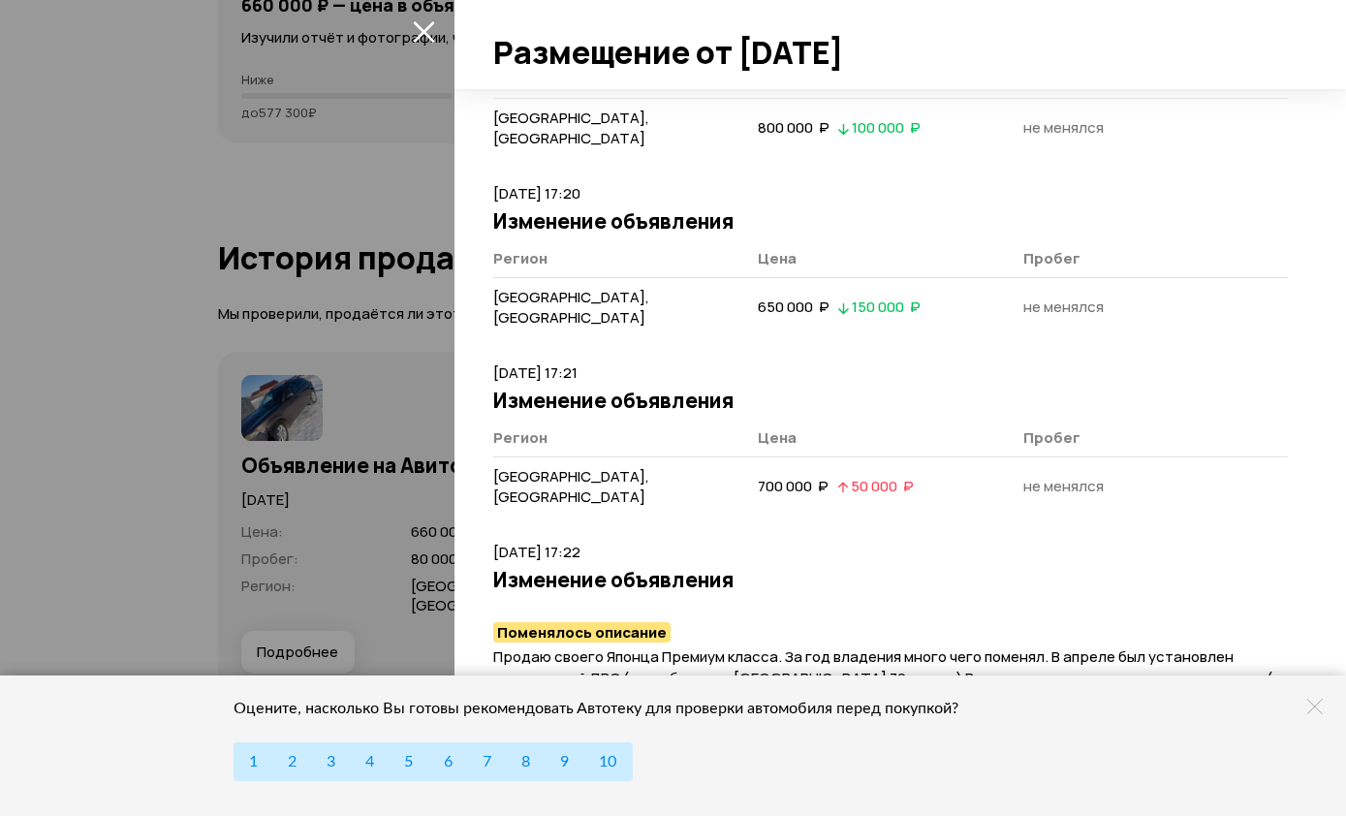
scroll to position [3981, 0]
click at [622, 693] on span "Показать целиком" at bounding box center [558, 703] width 130 height 20
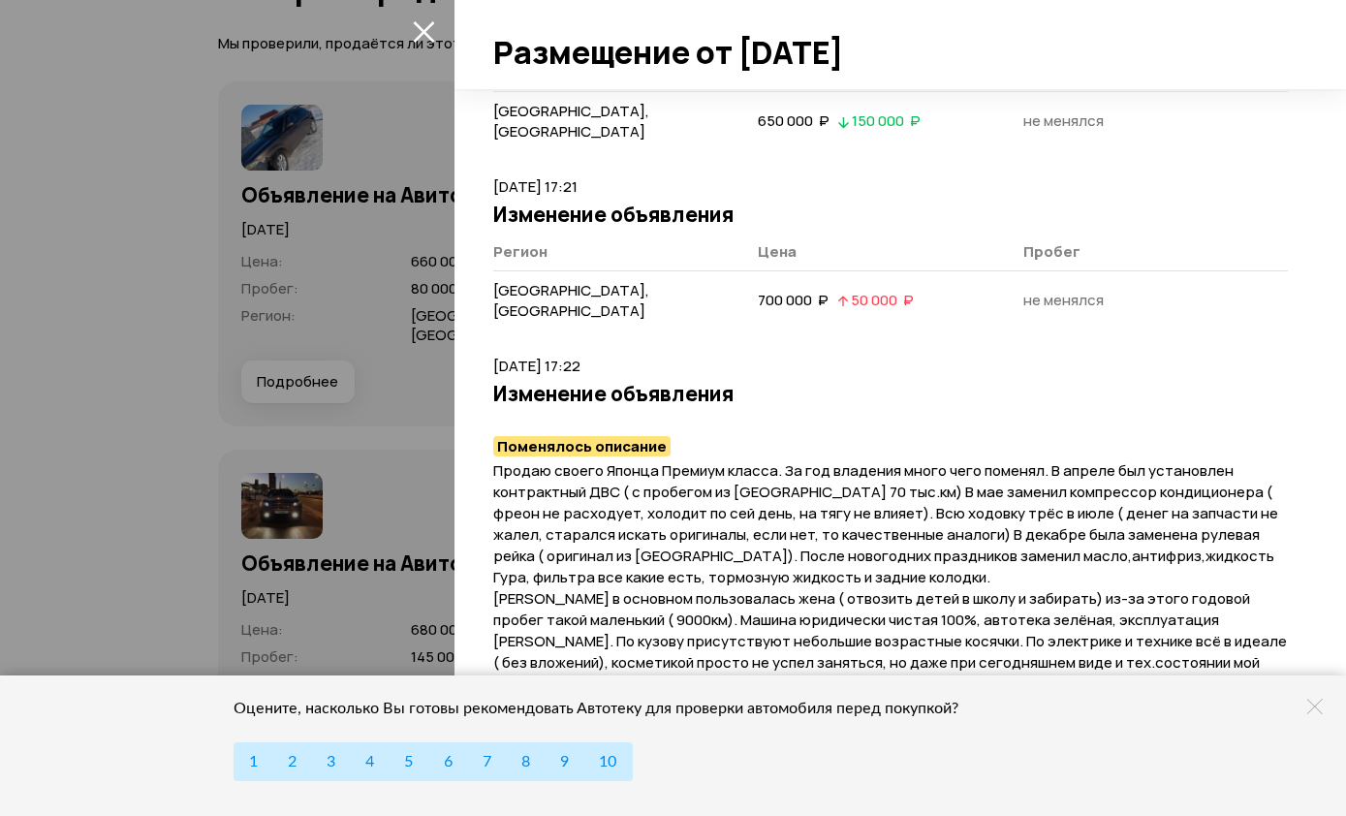
scroll to position [7132, 0]
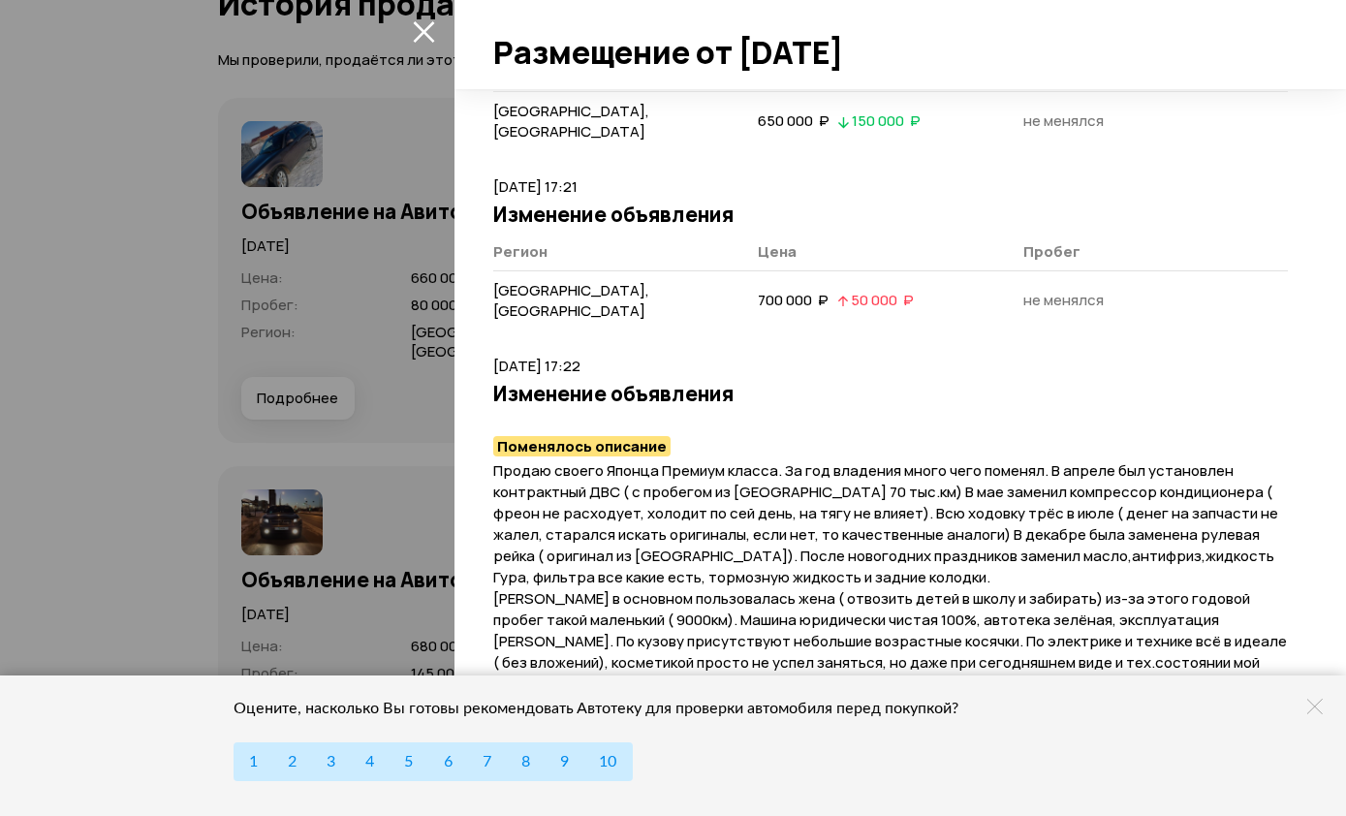
click at [1320, 714] on icon at bounding box center [1316, 707] width 16 height 16
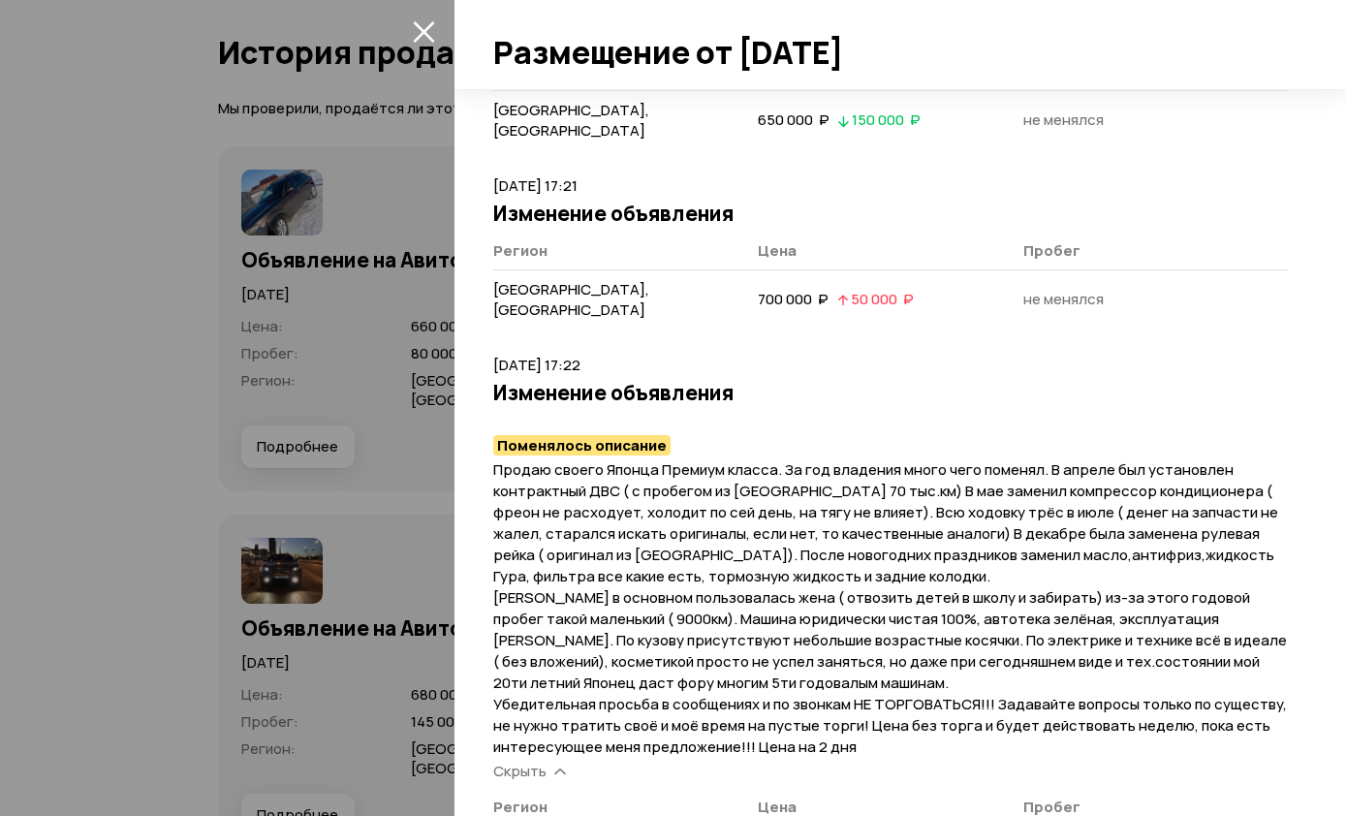
scroll to position [4168, 0]
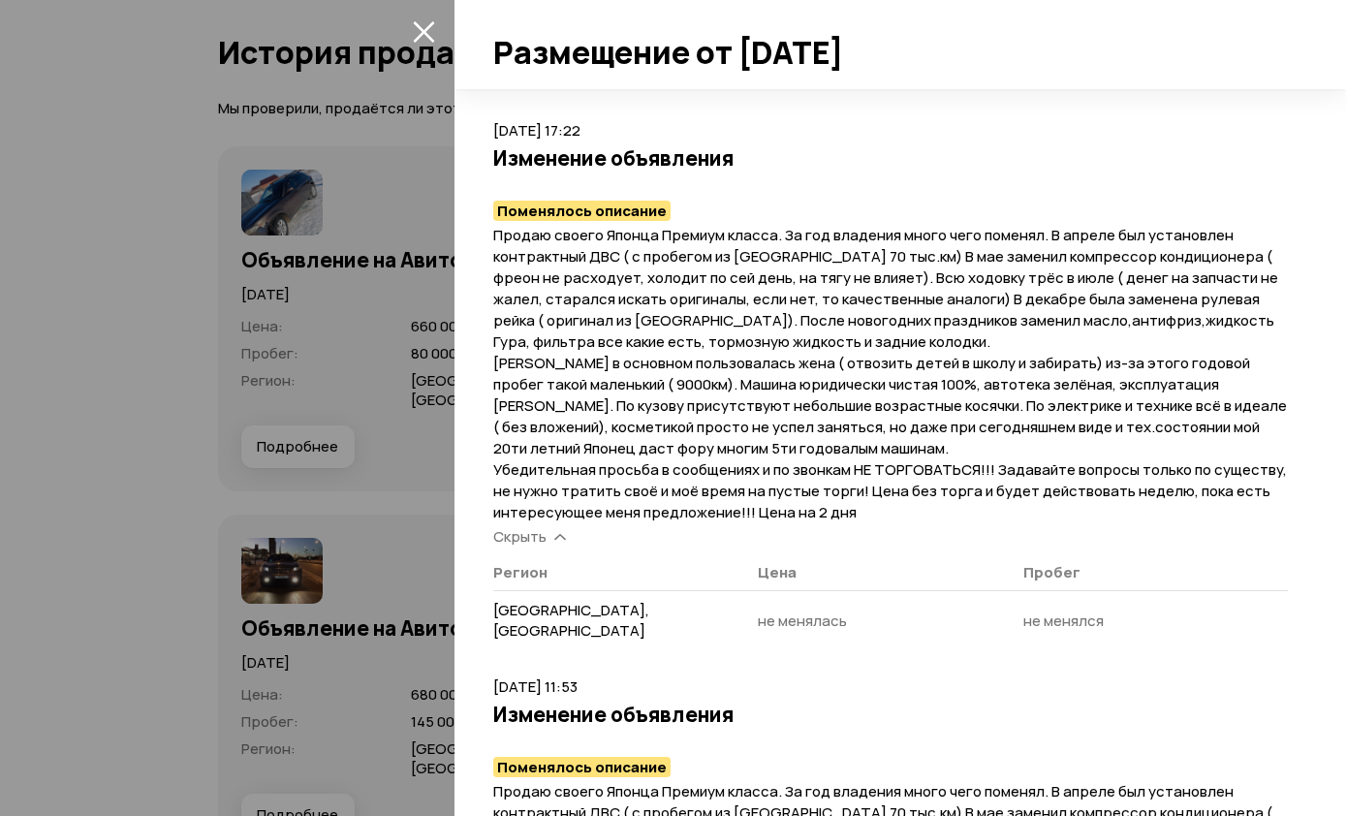
scroll to position [4403, 0]
click at [434, 13] on div at bounding box center [673, 408] width 1346 height 816
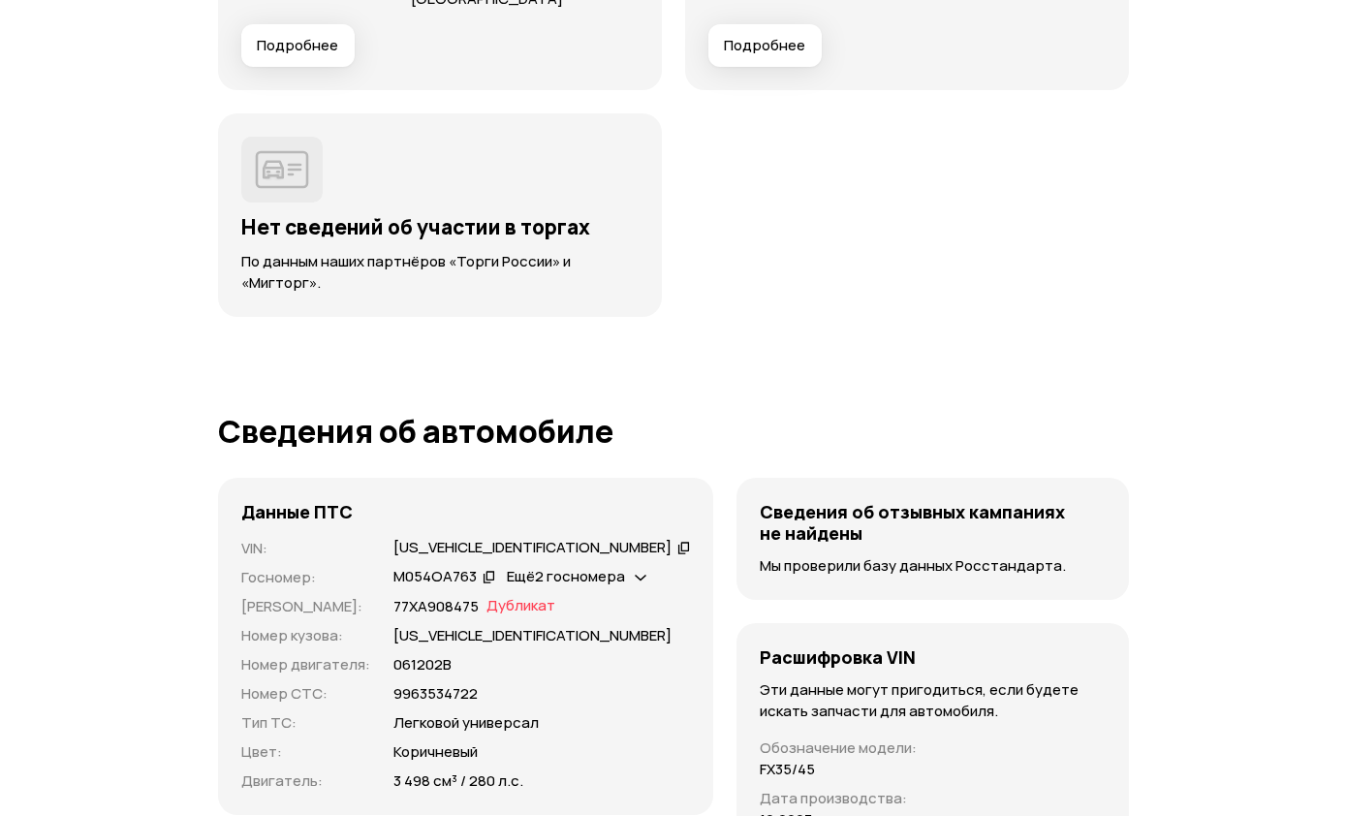
scroll to position [7852, 0]
